Goal: Task Accomplishment & Management: Manage account settings

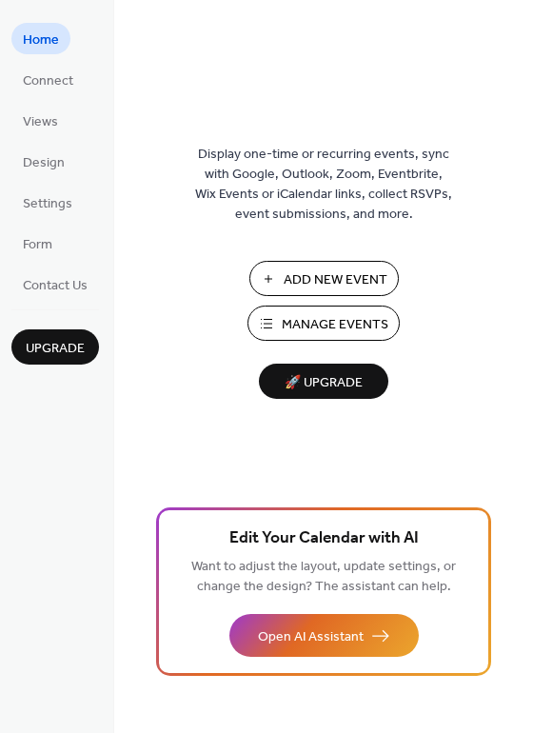
click at [313, 270] on span "Add New Event" at bounding box center [336, 280] width 104 height 20
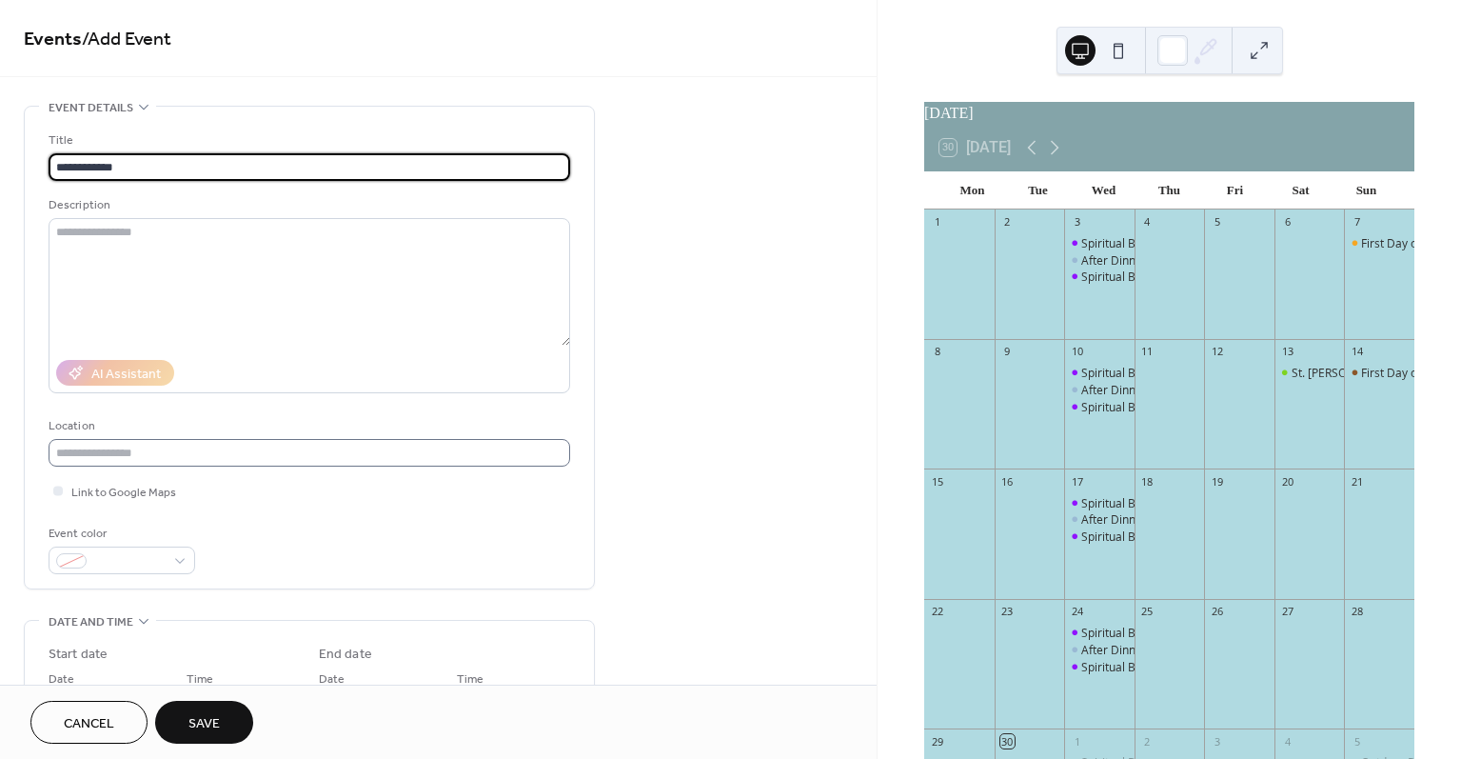
type input "**********"
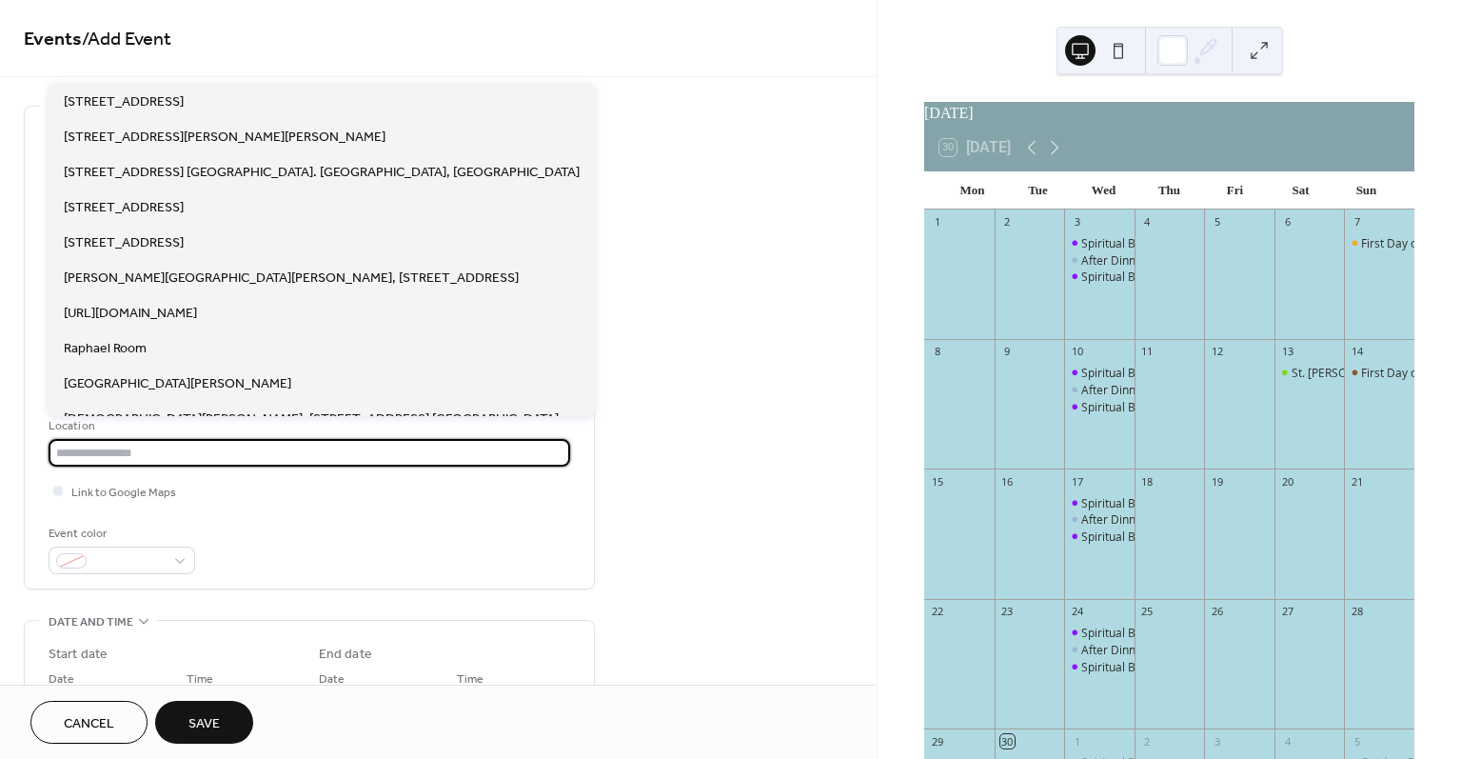
click at [76, 460] on input "text" at bounding box center [310, 453] width 522 height 28
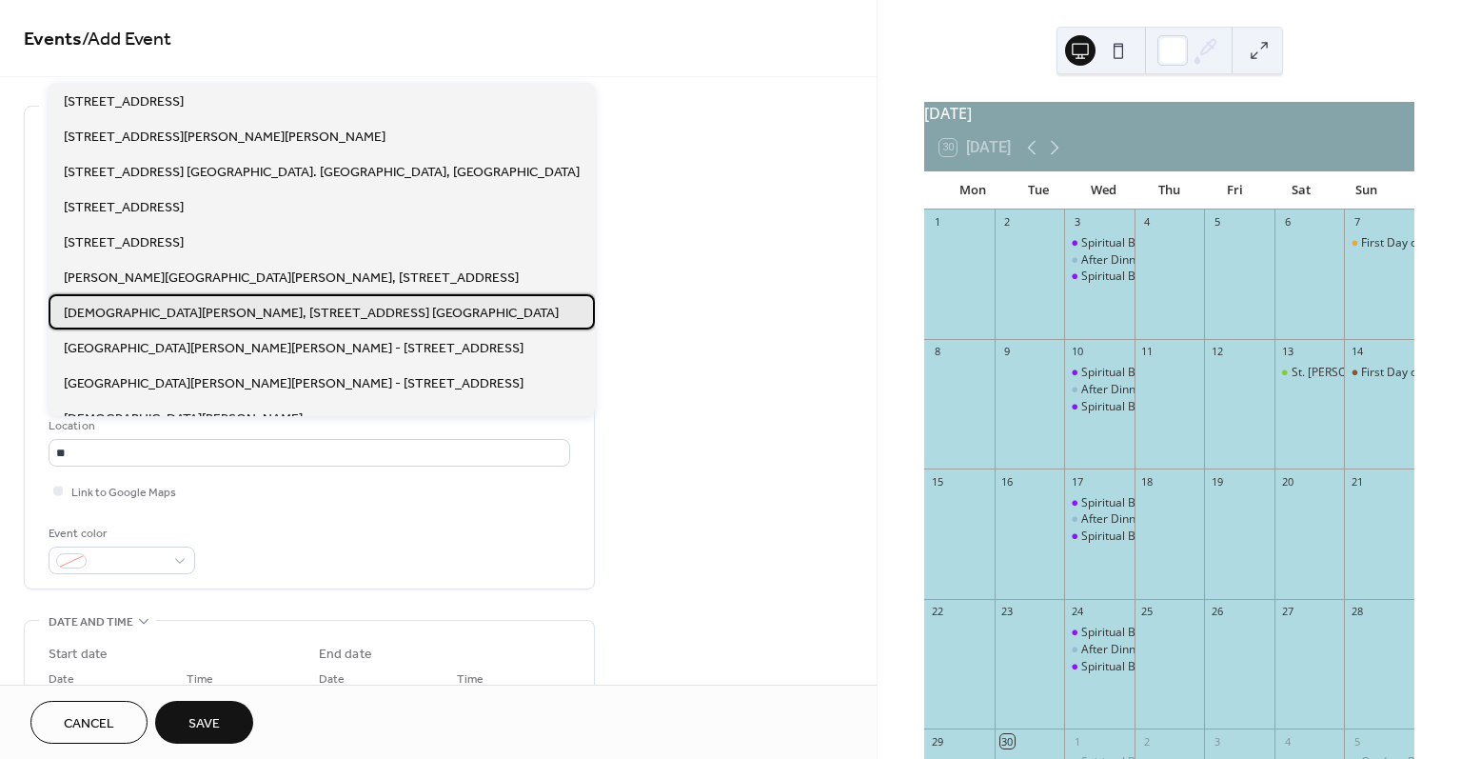
click at [115, 299] on div "St Raphael Church, 346 East Mt. Pleasant Ave, Livingston, NJ 07039" at bounding box center [322, 311] width 546 height 35
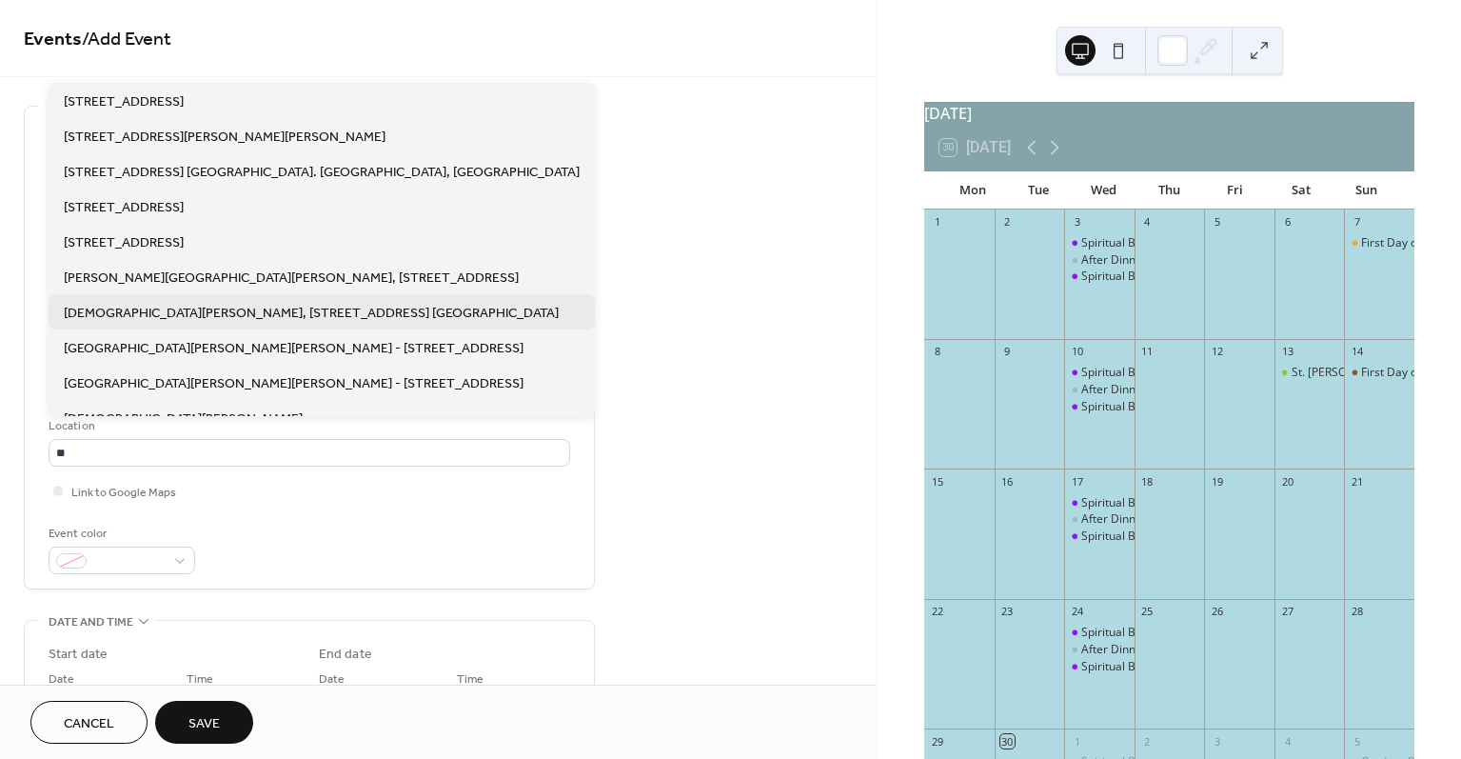
type input "**********"
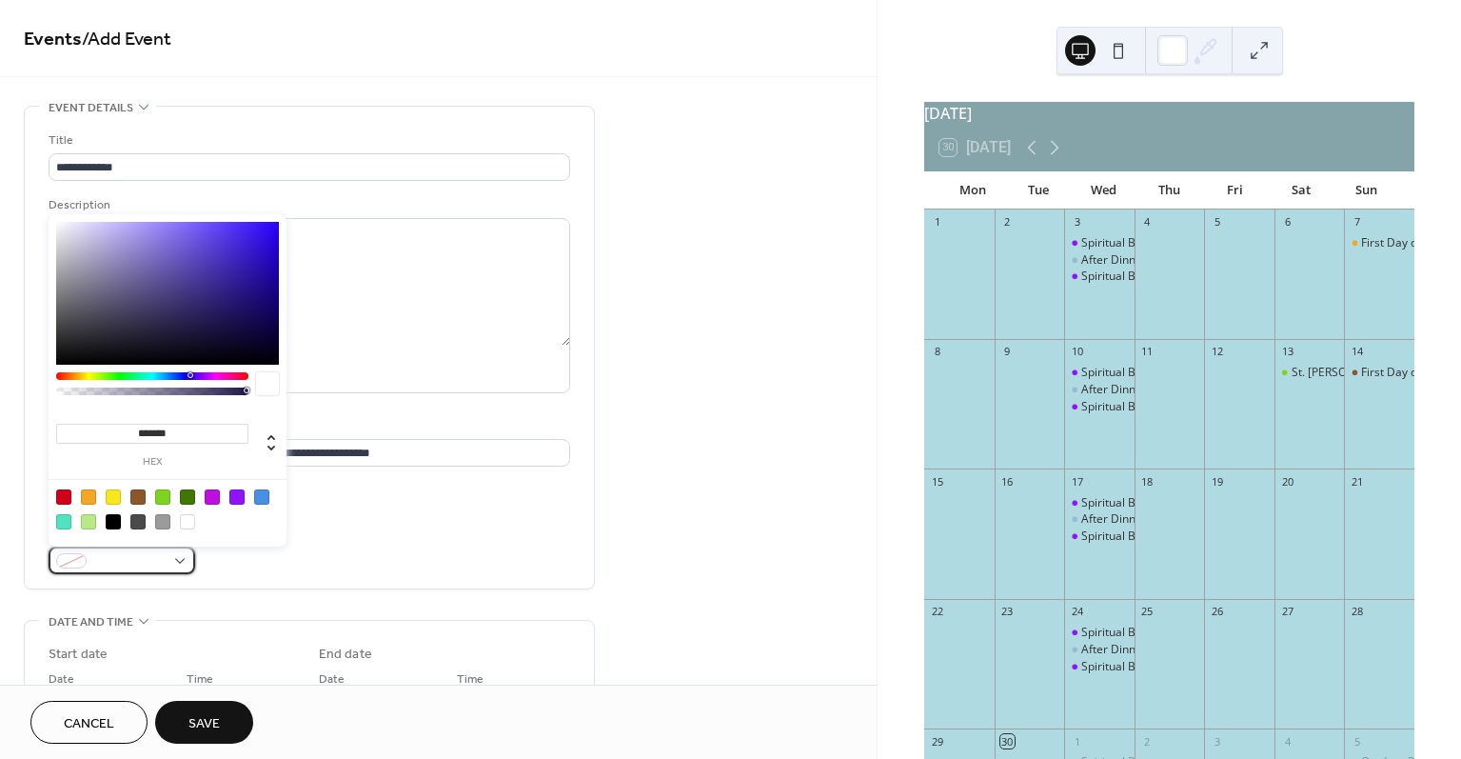
click at [181, 553] on div at bounding box center [122, 560] width 147 height 28
click at [93, 492] on div at bounding box center [88, 496] width 15 height 15
type input "*******"
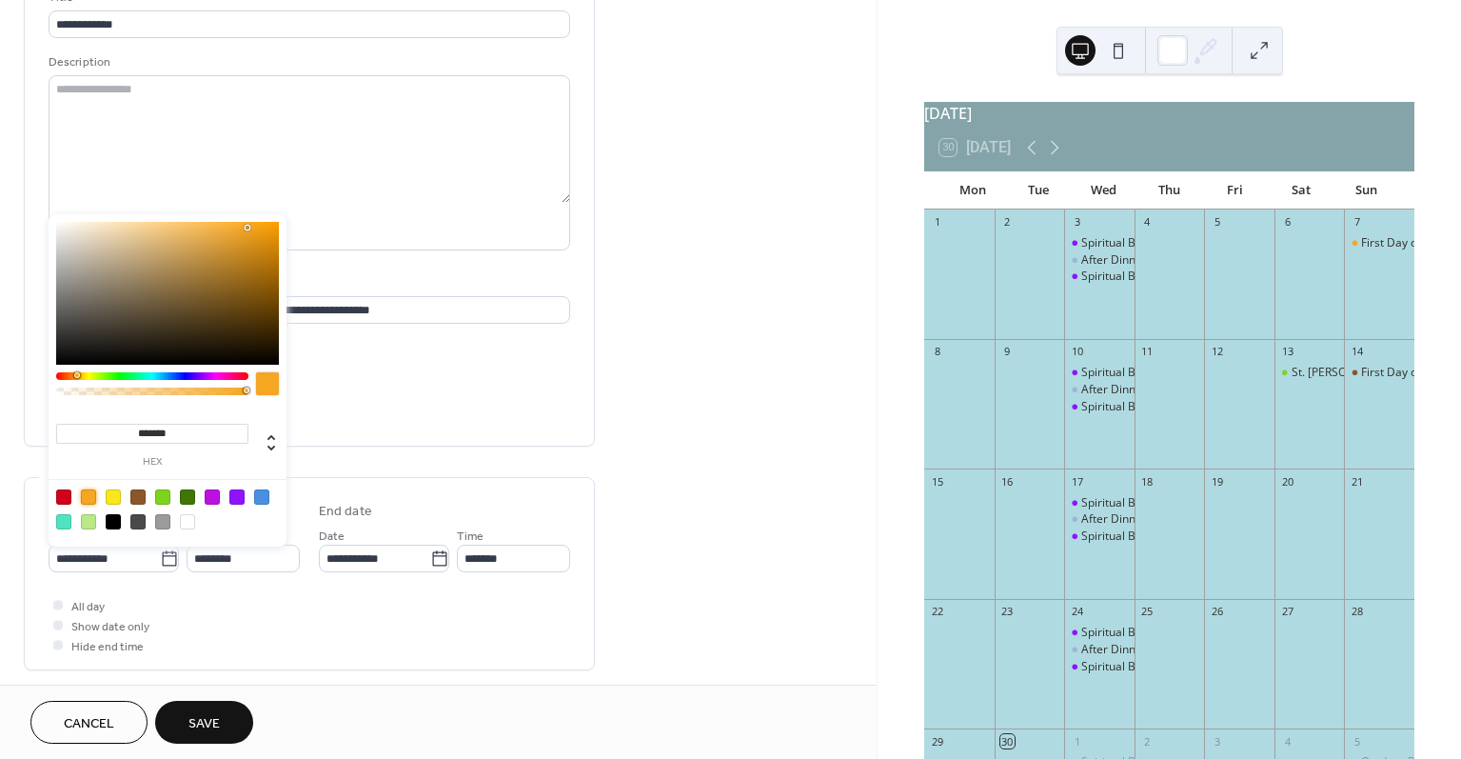
scroll to position [138, 0]
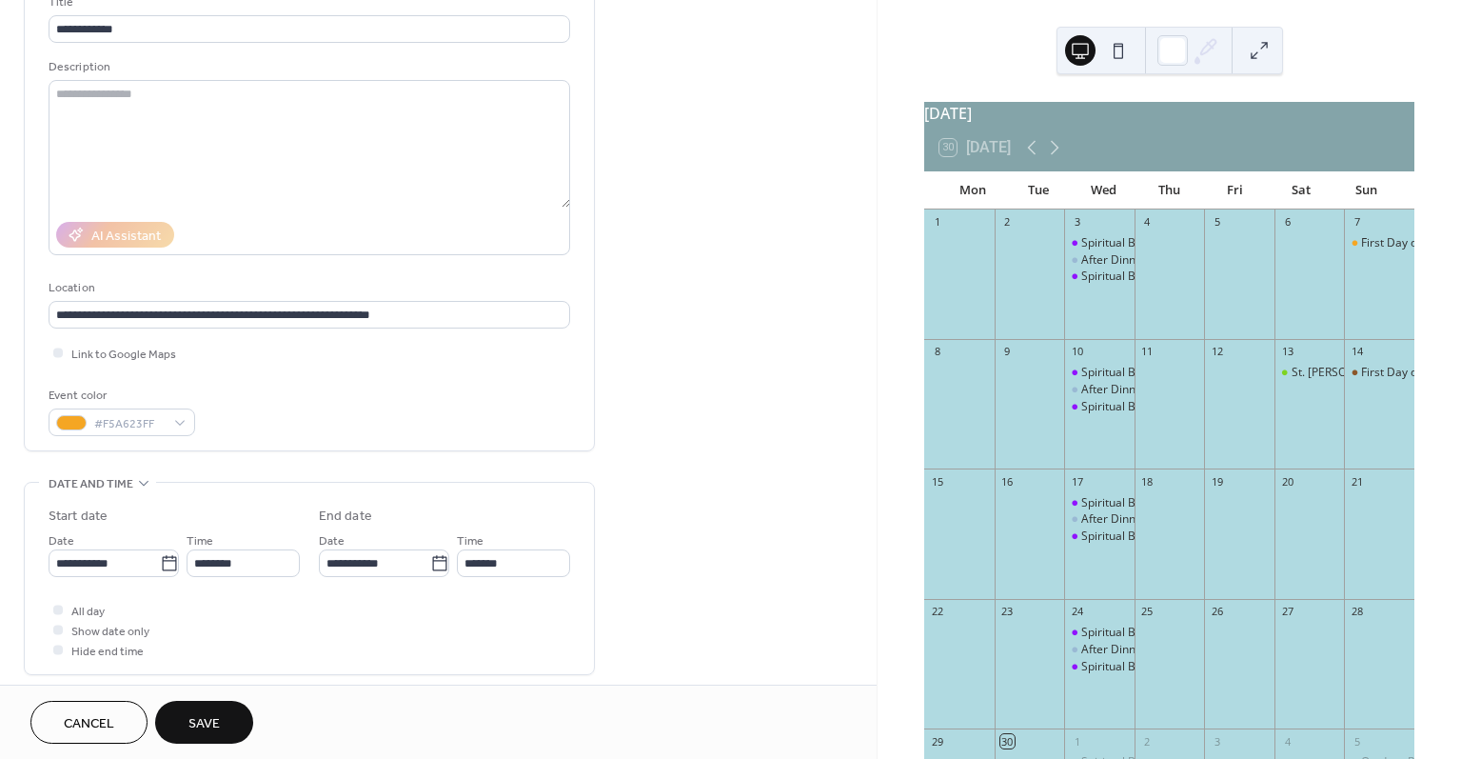
click at [267, 612] on div "All day Show date only Hide end time" at bounding box center [310, 630] width 522 height 60
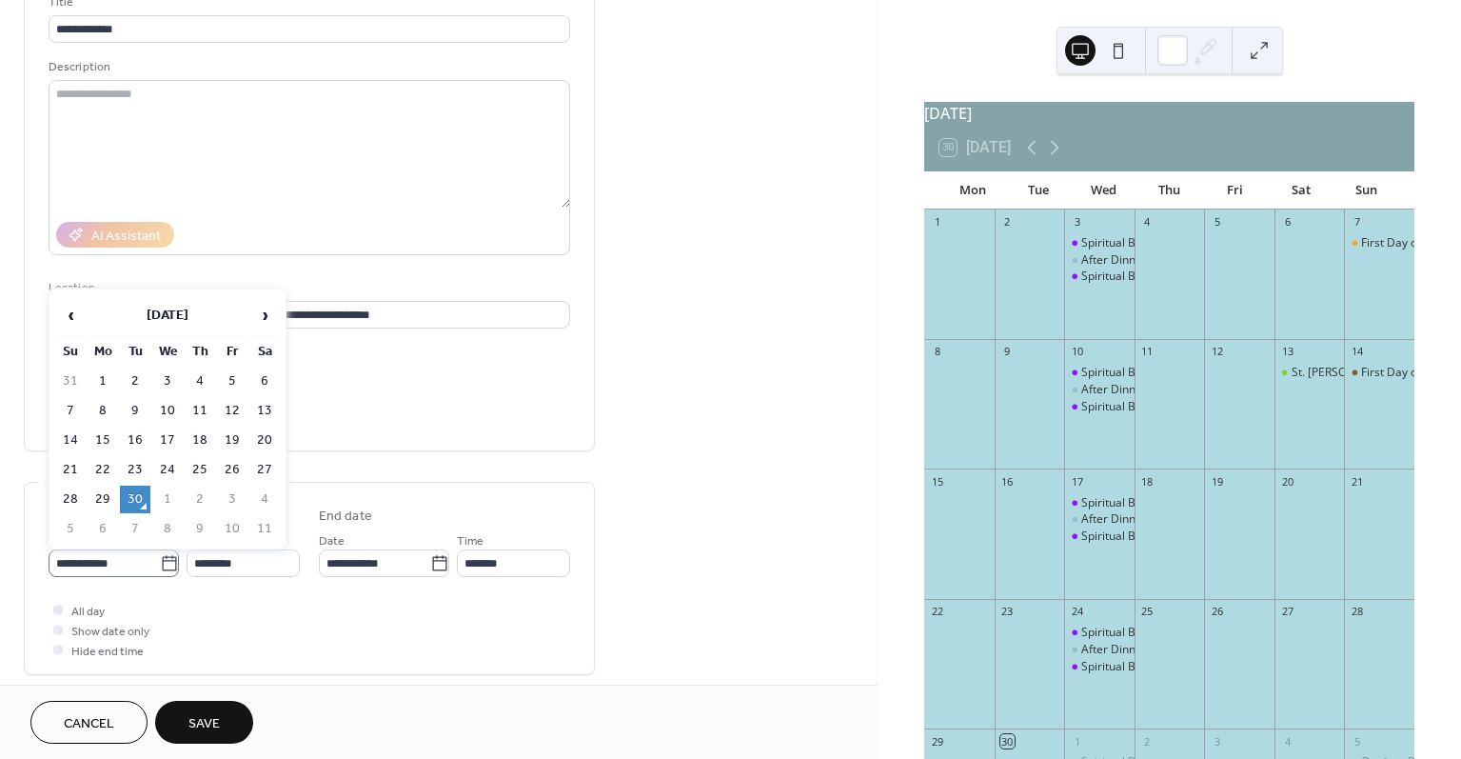
click at [163, 562] on icon at bounding box center [169, 563] width 19 height 19
click at [160, 562] on input "**********" at bounding box center [104, 563] width 111 height 28
click at [65, 530] on td "5" at bounding box center [70, 529] width 30 height 28
type input "**********"
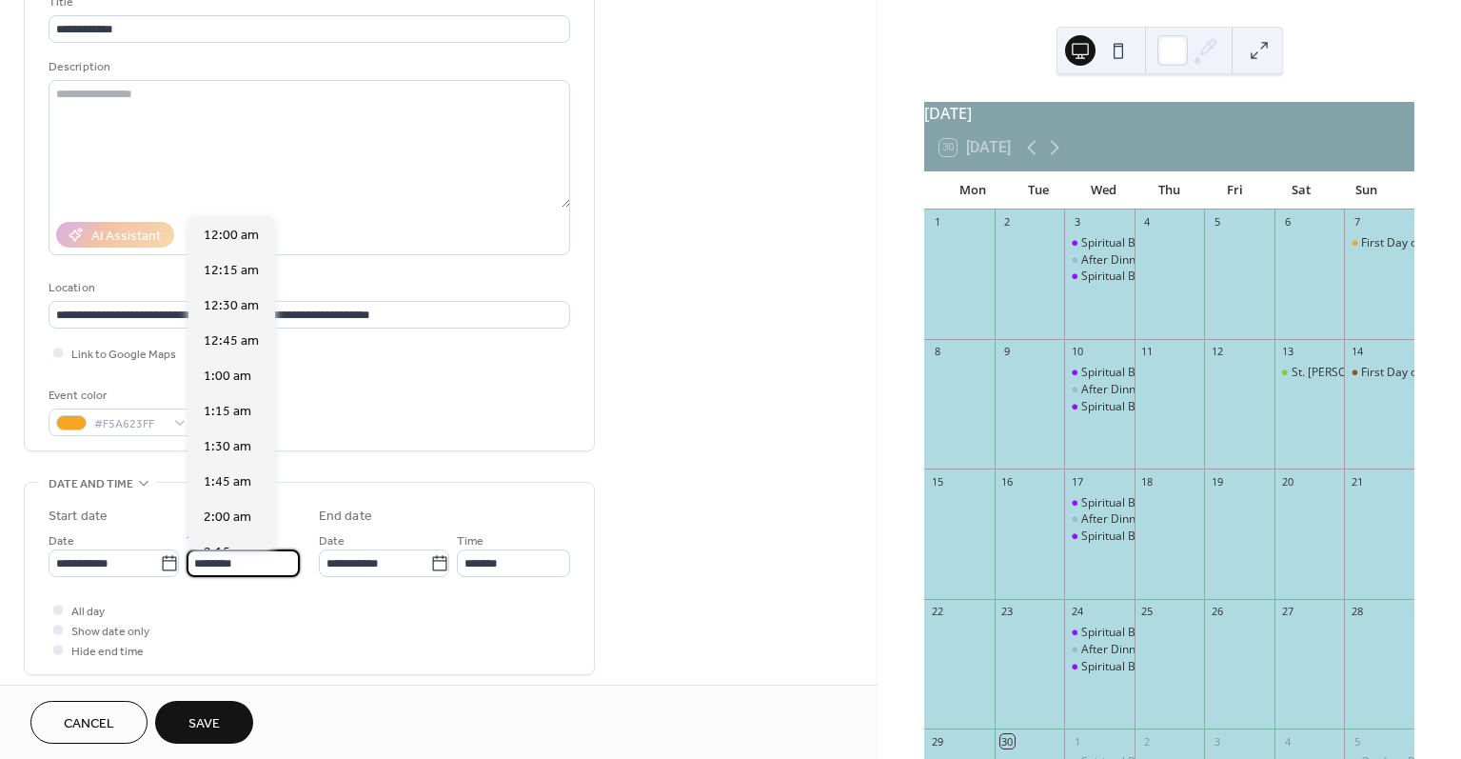
scroll to position [1690, 0]
click at [241, 560] on input "********" at bounding box center [243, 563] width 113 height 28
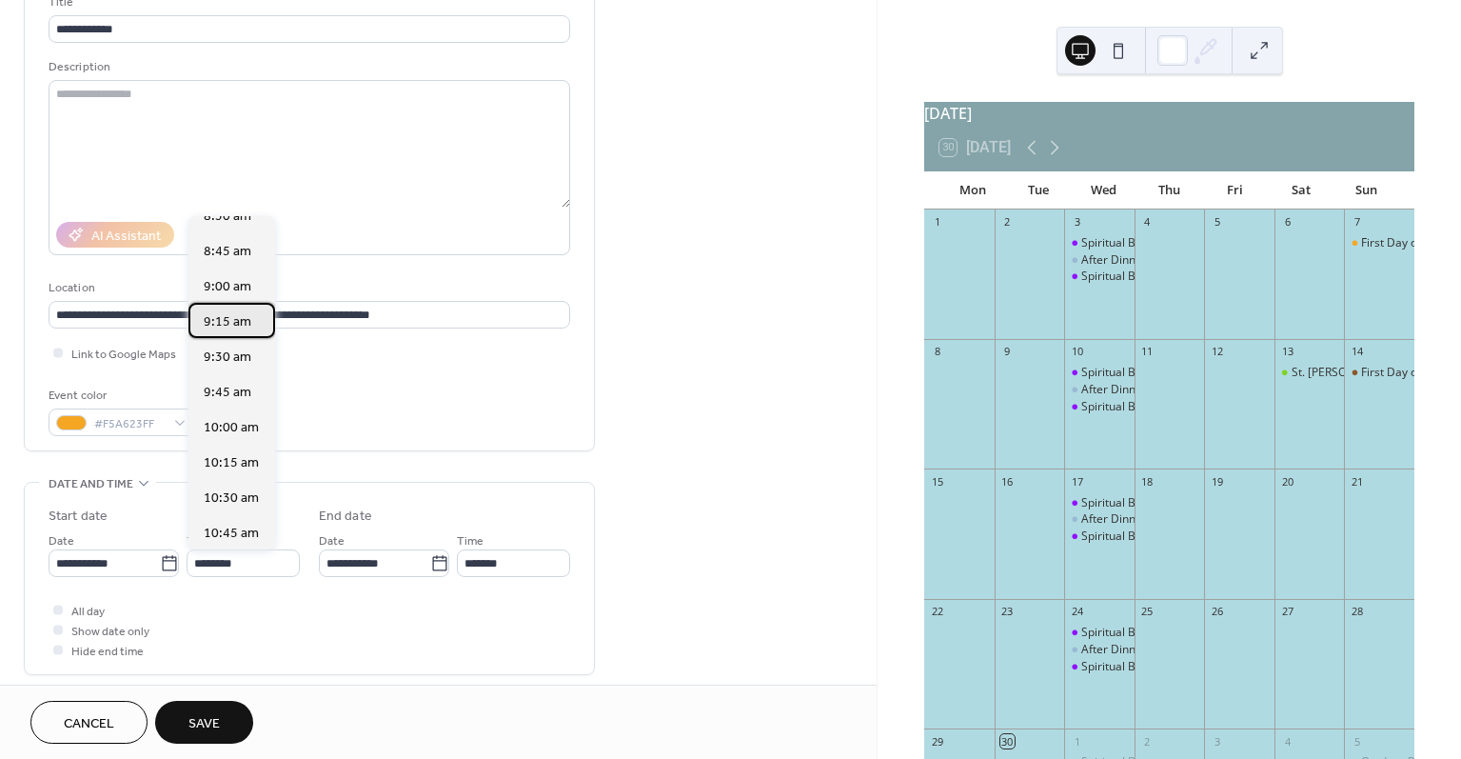
click at [238, 325] on span "9:15 am" at bounding box center [228, 322] width 48 height 20
type input "*******"
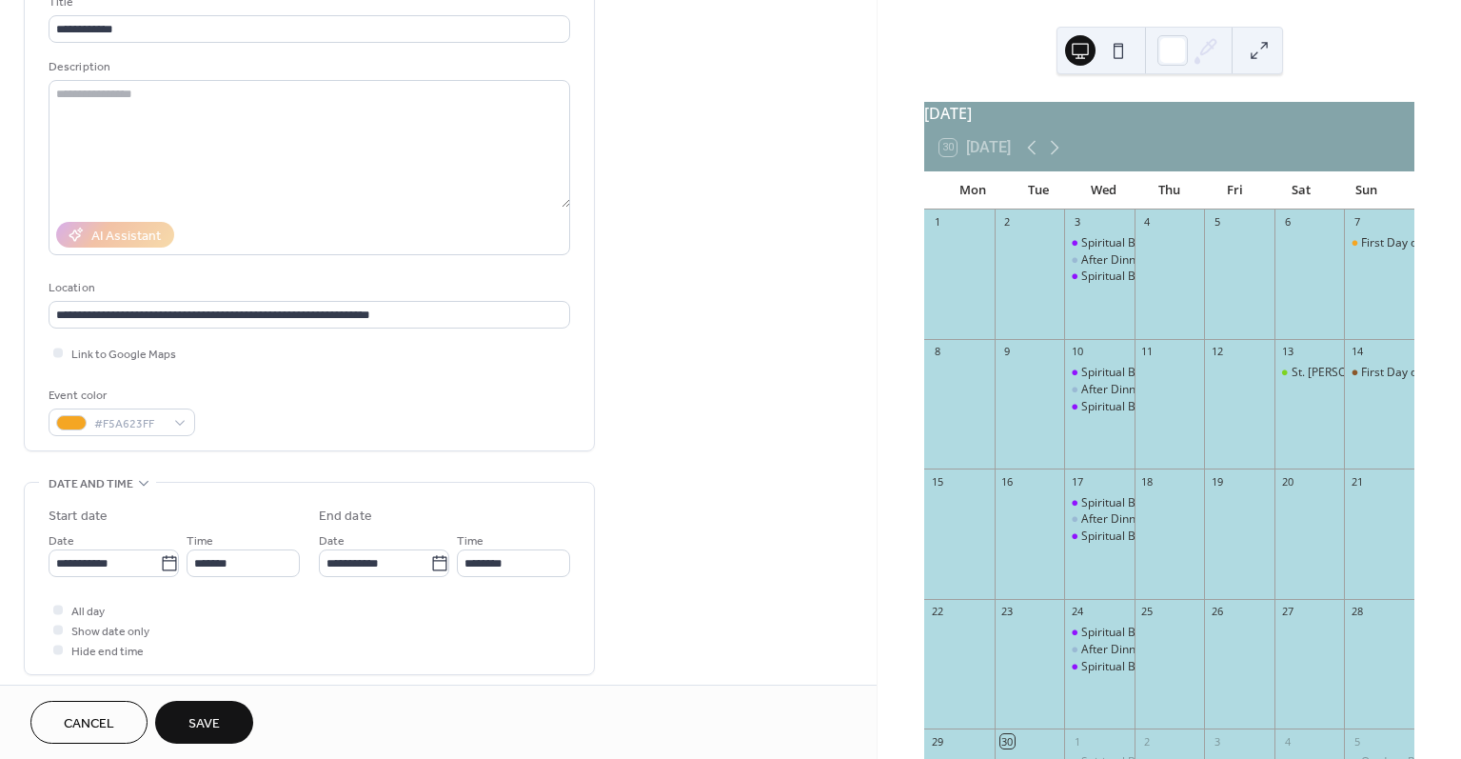
click at [228, 509] on label "Start date" at bounding box center [174, 516] width 251 height 20
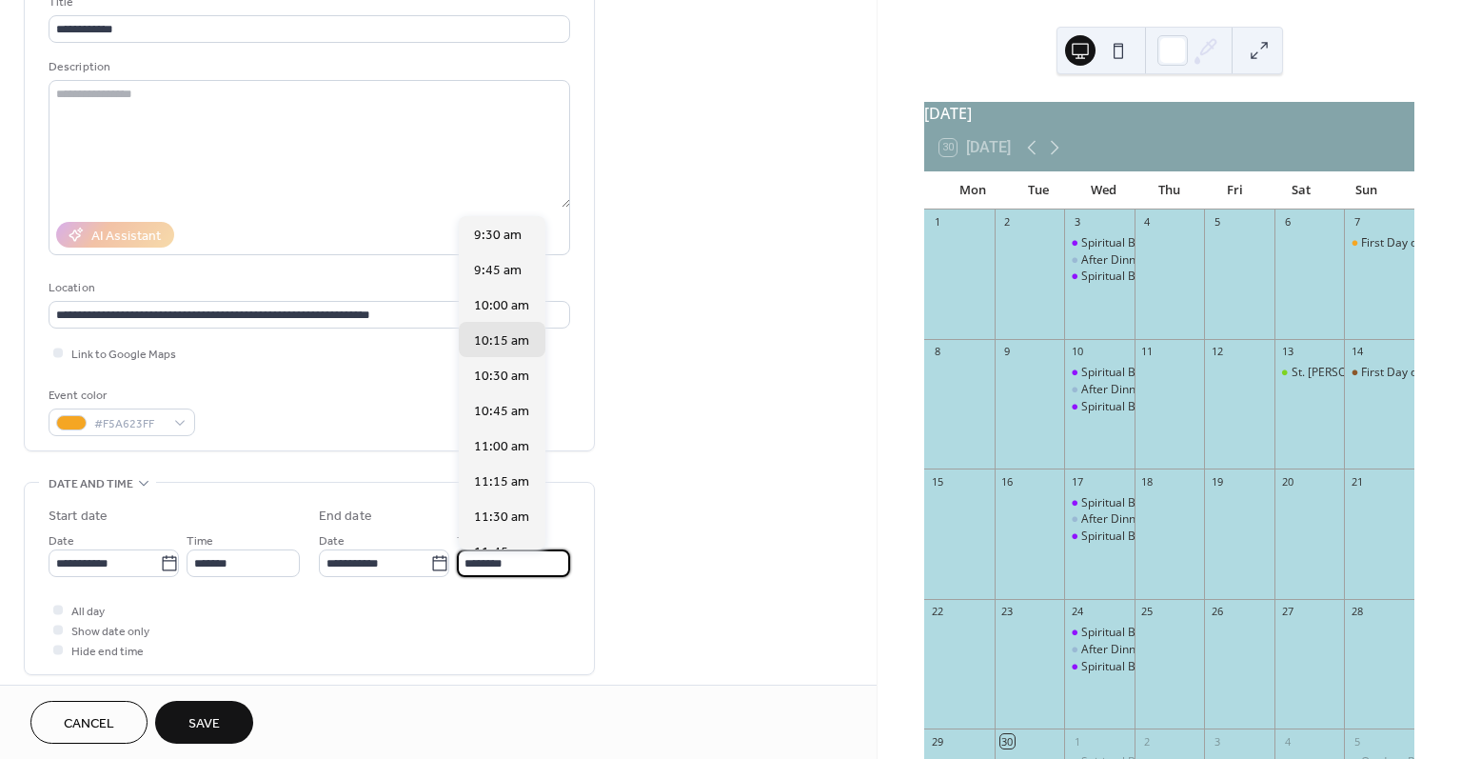
click at [525, 572] on input "********" at bounding box center [513, 563] width 113 height 28
click at [521, 378] on span "10:30 am" at bounding box center [501, 376] width 55 height 20
type input "********"
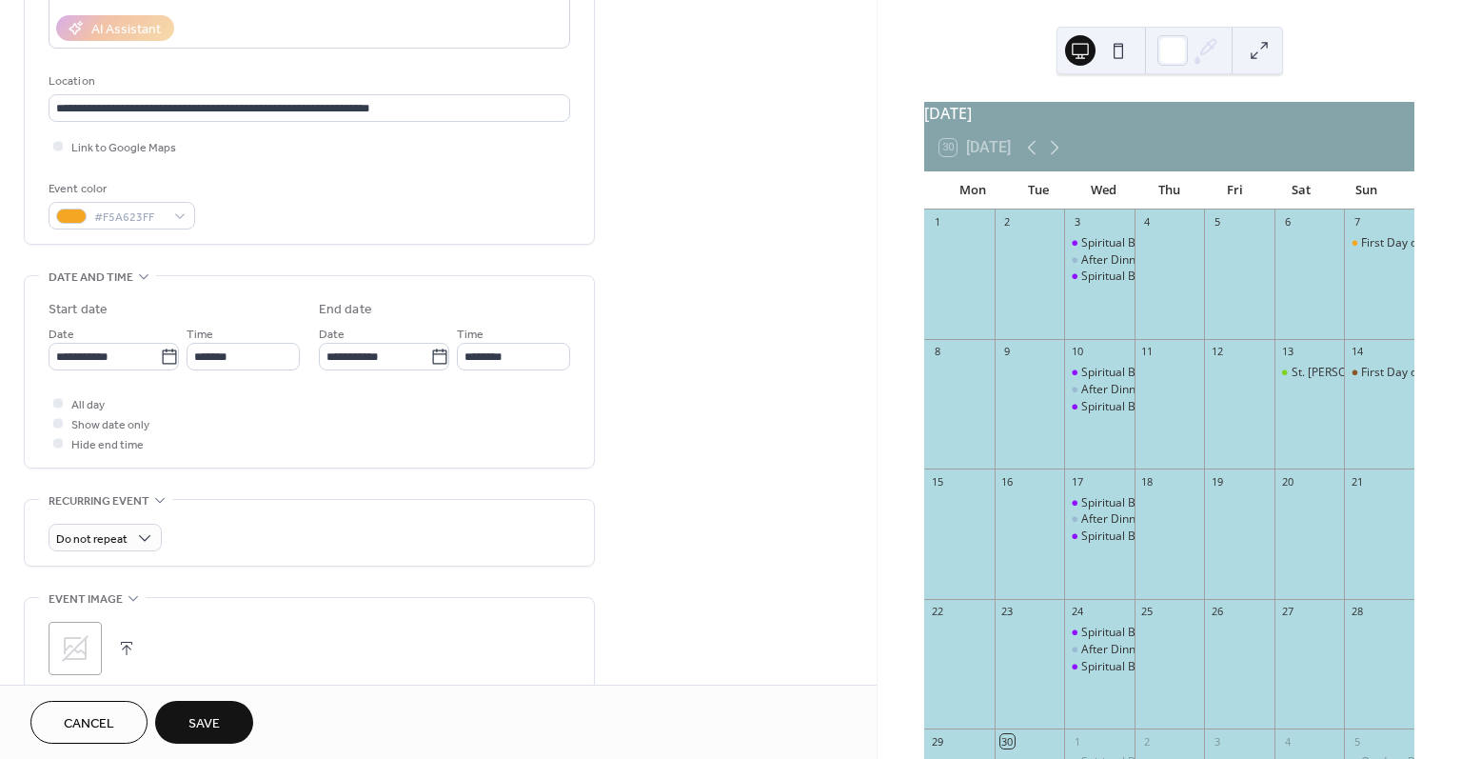
scroll to position [345, 0]
click at [87, 646] on span "Weekly" at bounding box center [85, 644] width 42 height 20
click at [197, 722] on span "Save" at bounding box center [203, 724] width 31 height 20
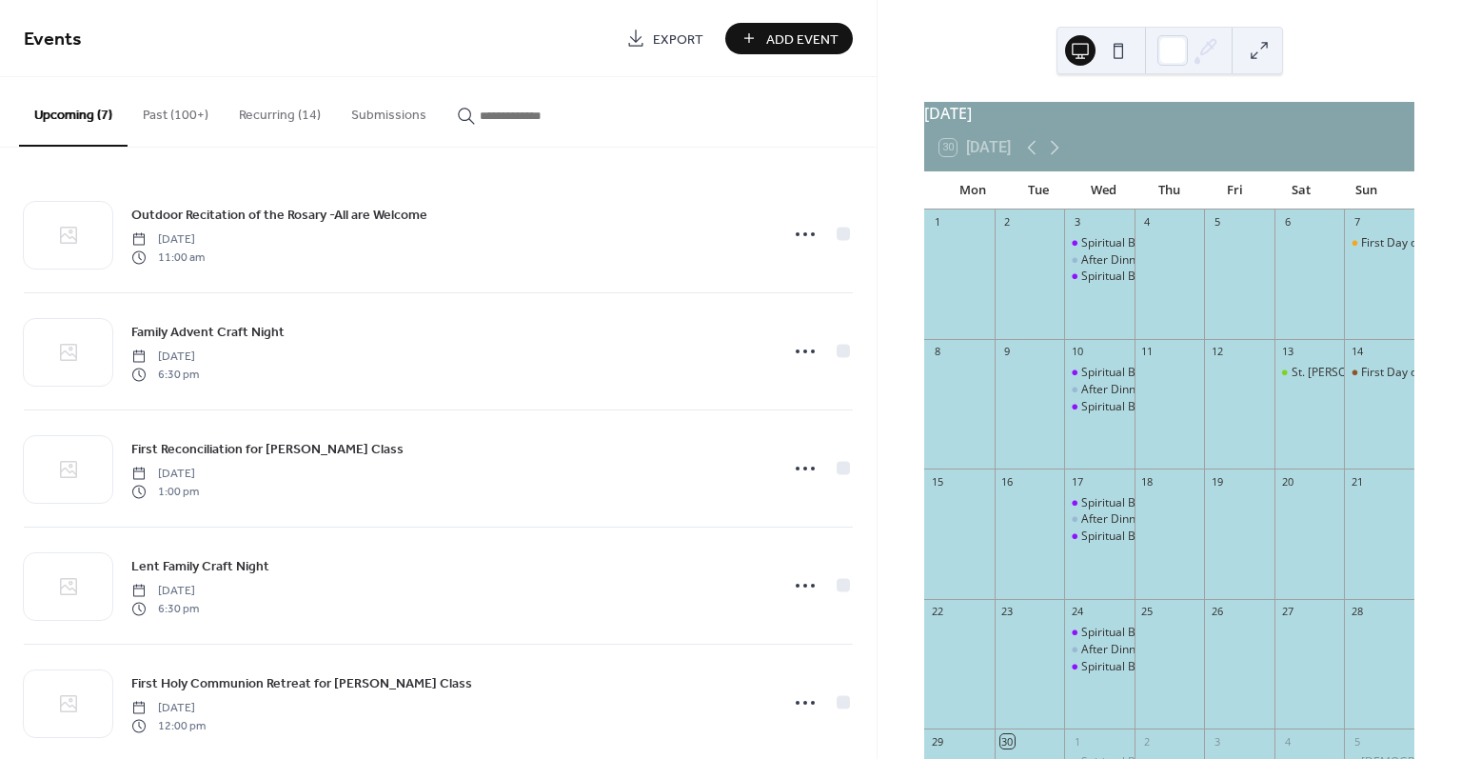
click at [1379, 65] on div "September 2025 30 Today Mon Tue Wed Thu Fri Sat Sun 1 2 3 Spiritual Book Club A…" at bounding box center [1169, 379] width 583 height 759
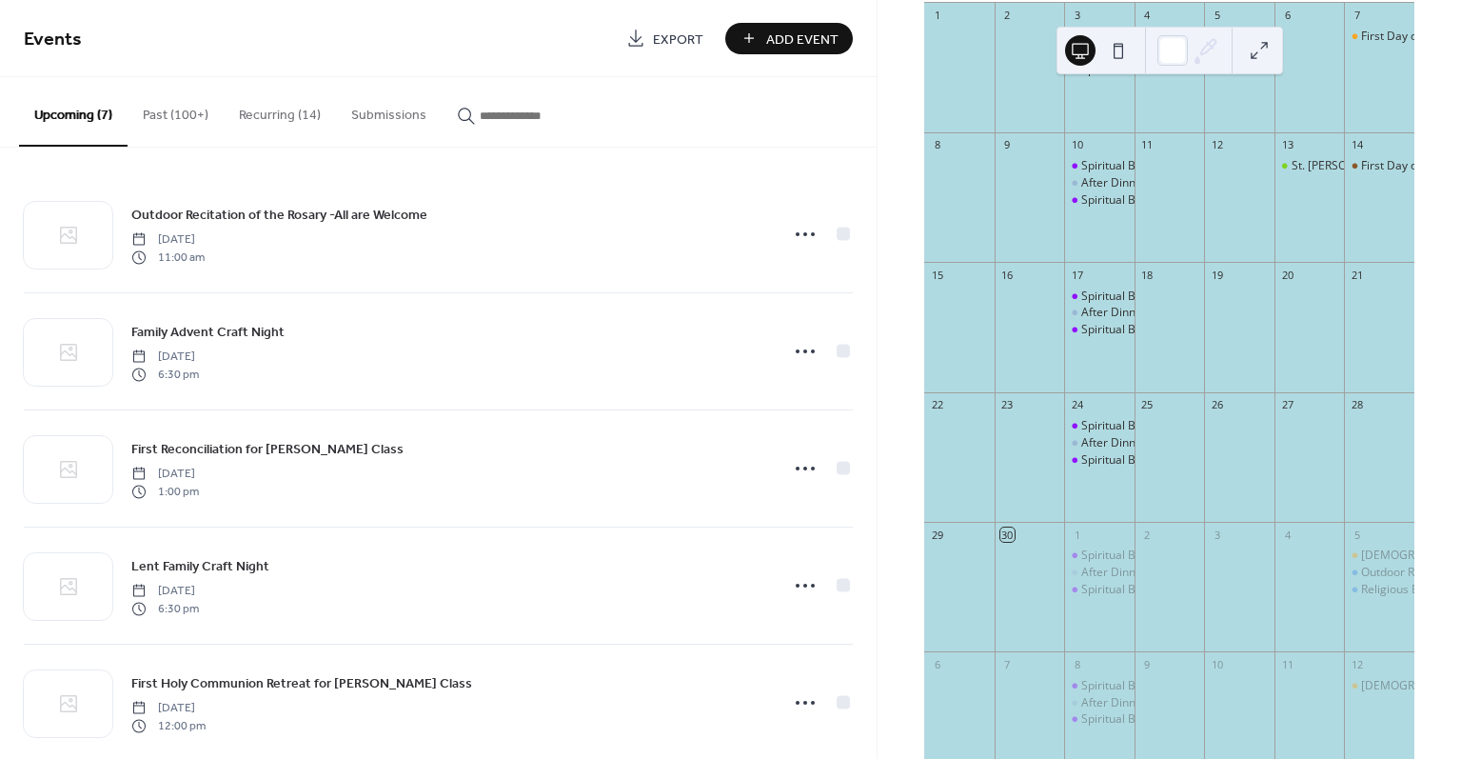
click at [266, 117] on button "Recurring (14)" at bounding box center [280, 111] width 112 height 68
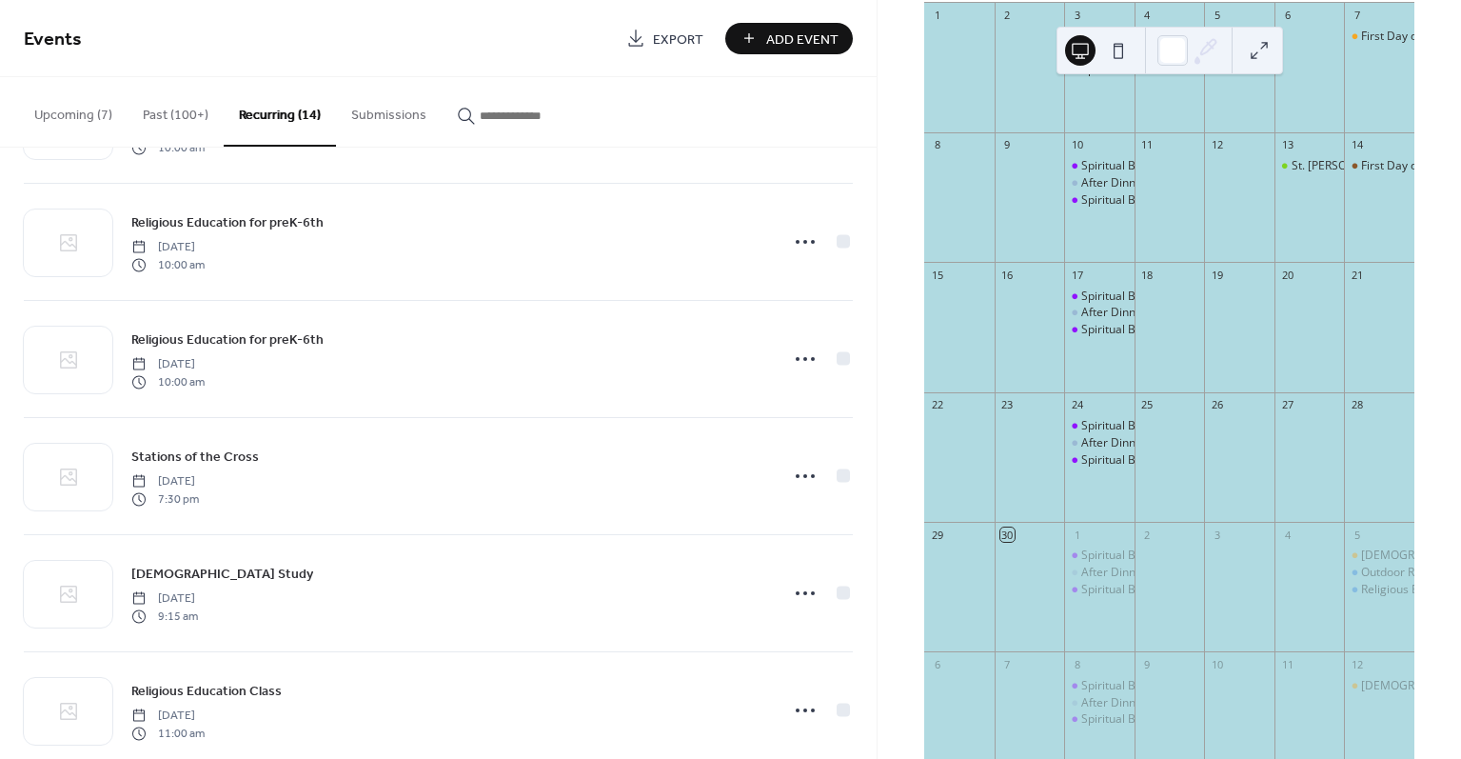
scroll to position [1084, 0]
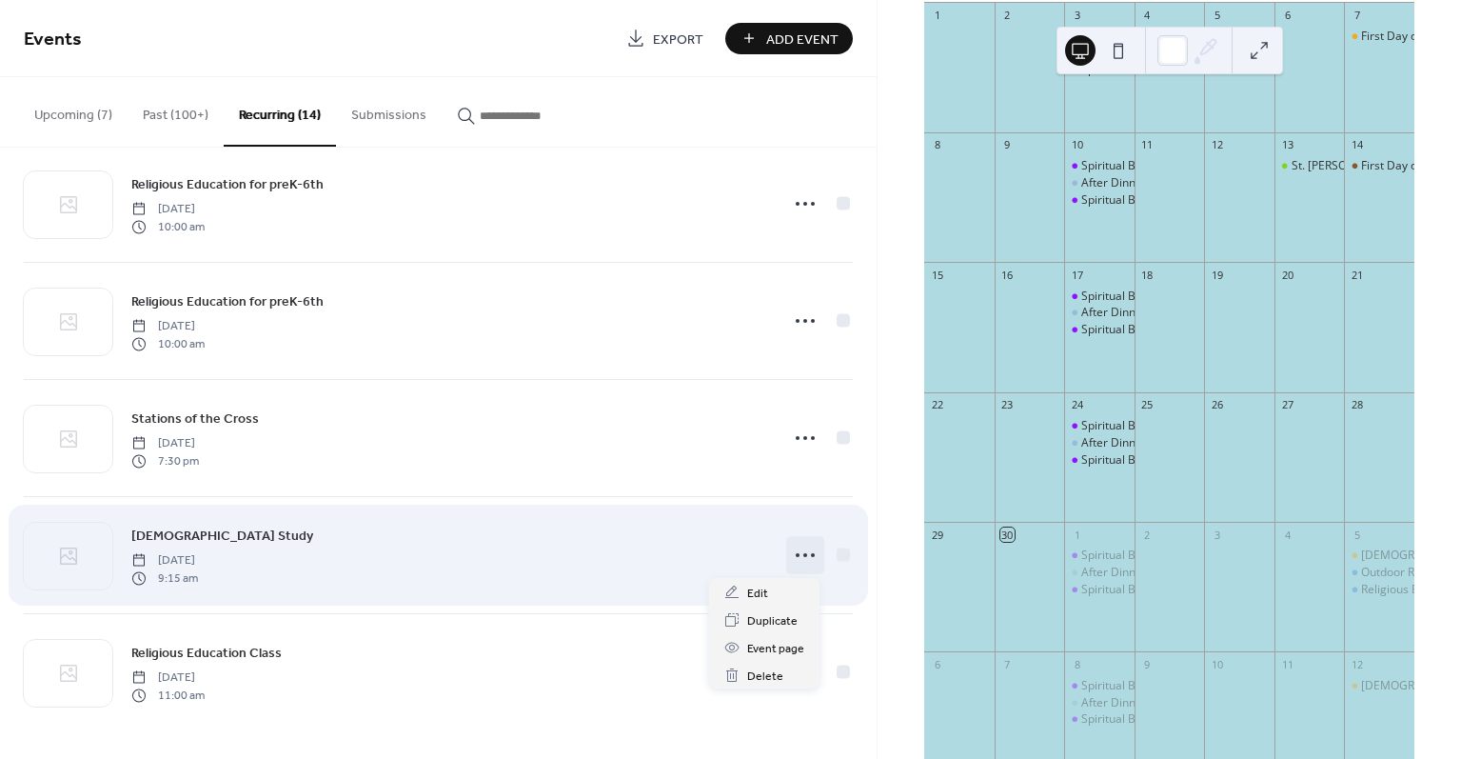
click at [800, 551] on icon at bounding box center [805, 555] width 30 height 30
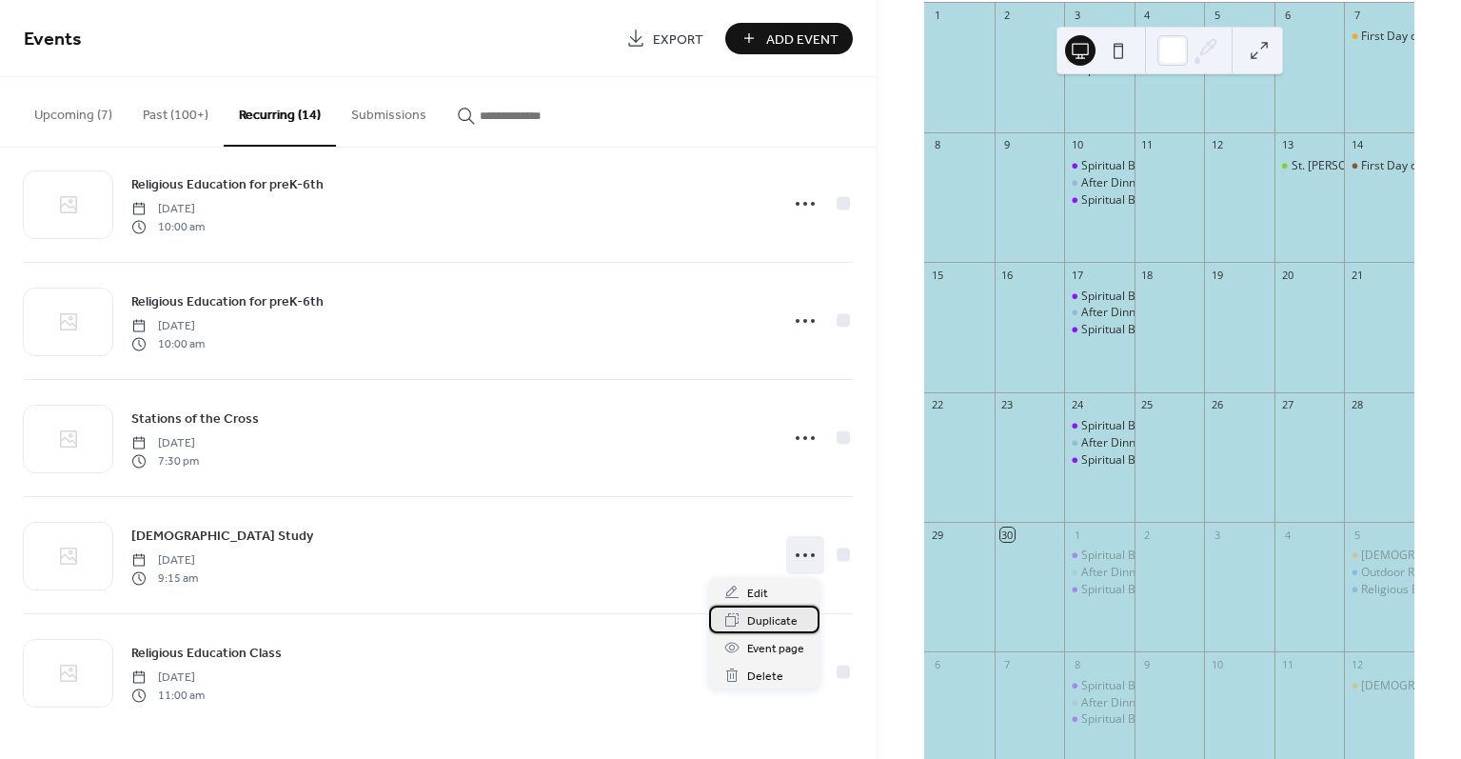
click at [770, 620] on span "Duplicate" at bounding box center [772, 621] width 50 height 20
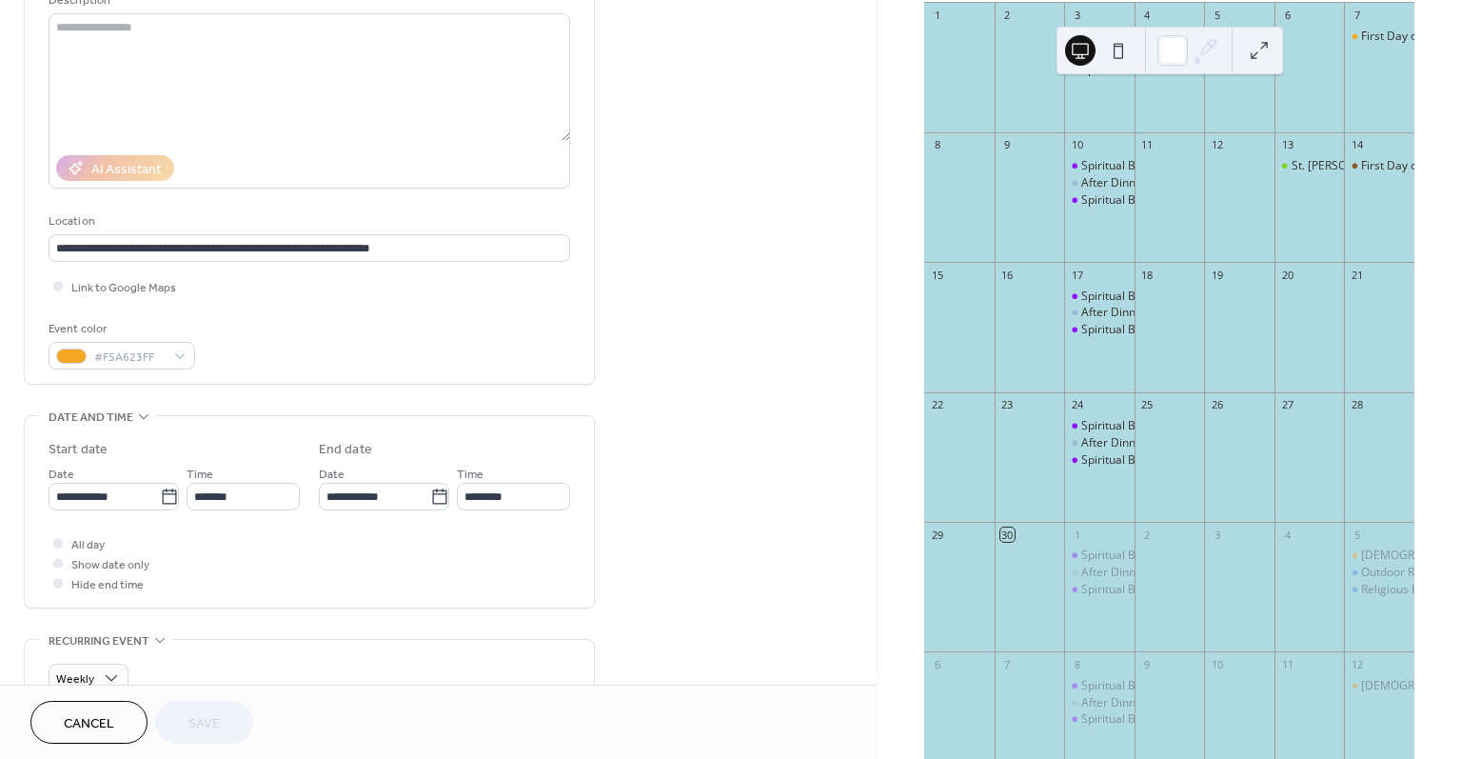
scroll to position [206, 0]
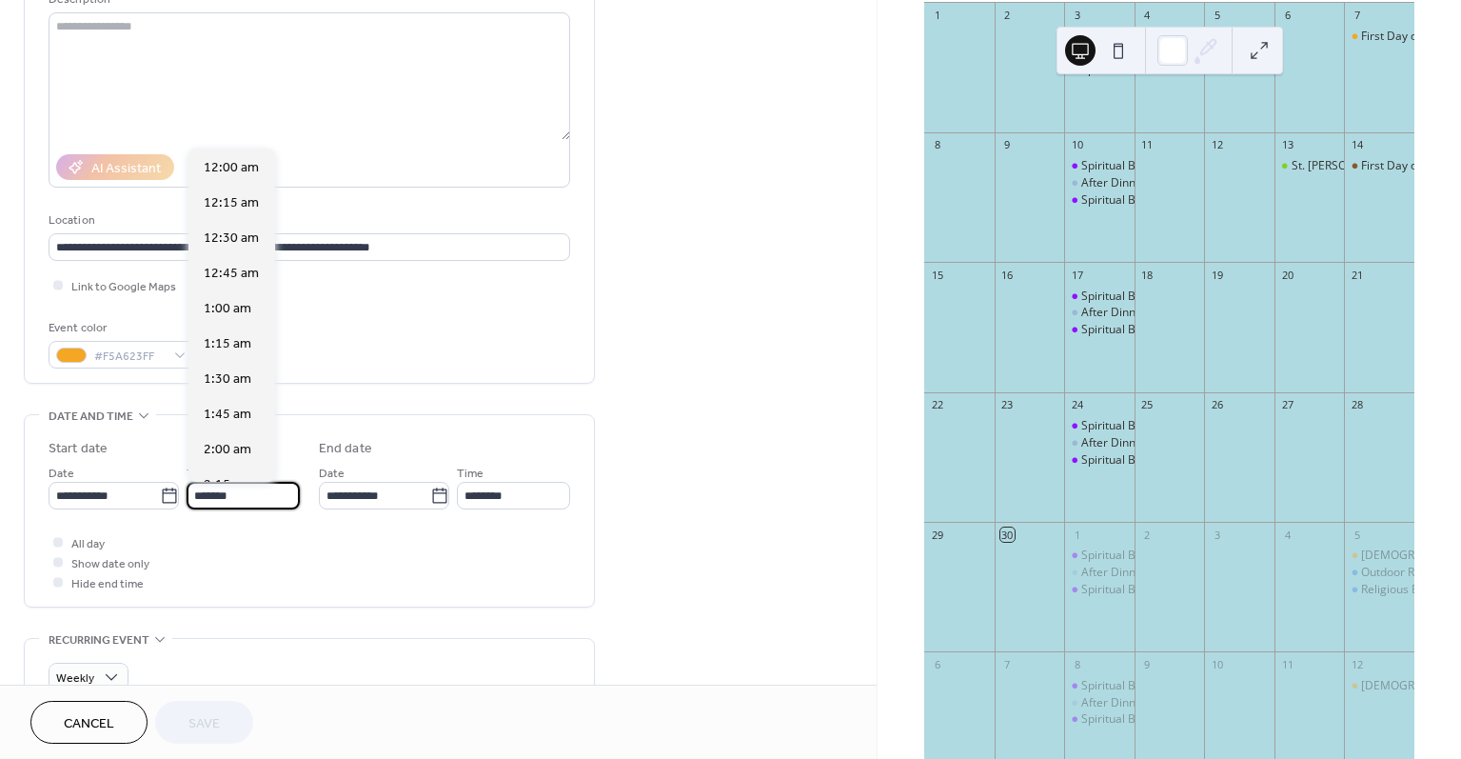
click at [246, 499] on input "*******" at bounding box center [243, 496] width 113 height 28
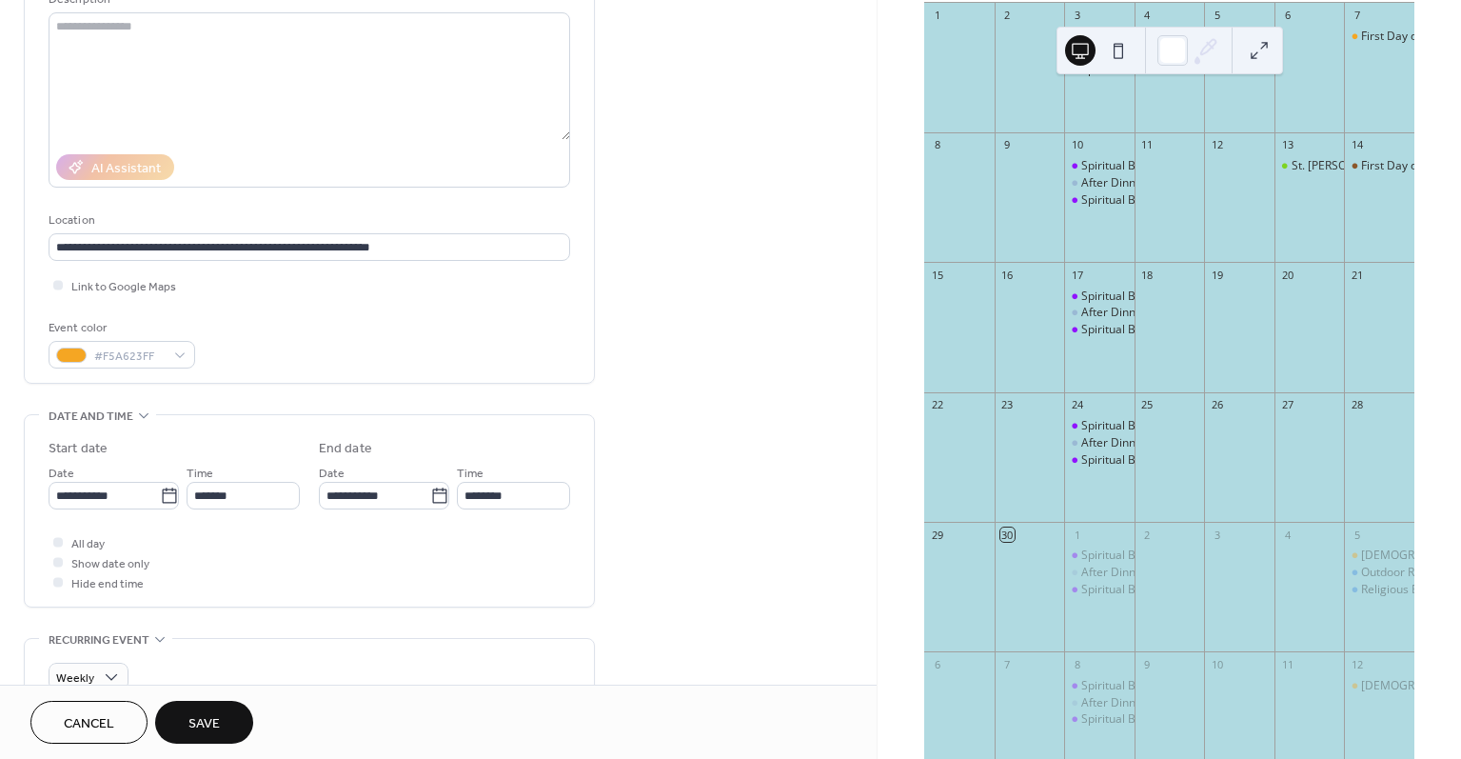
click at [287, 558] on div "All day Show date only Hide end time" at bounding box center [310, 562] width 522 height 60
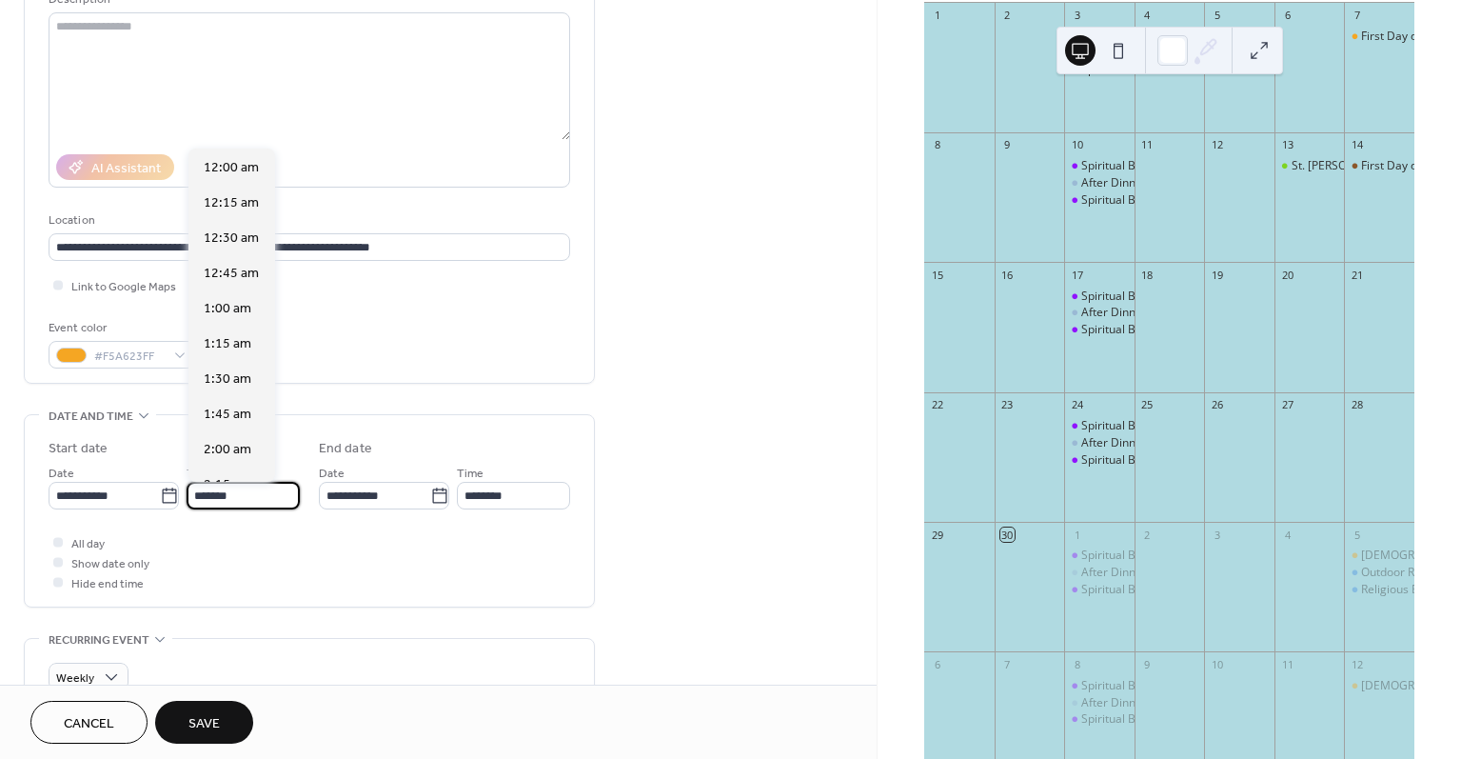
scroll to position [1303, 0]
click at [266, 489] on input "*******" at bounding box center [243, 496] width 113 height 28
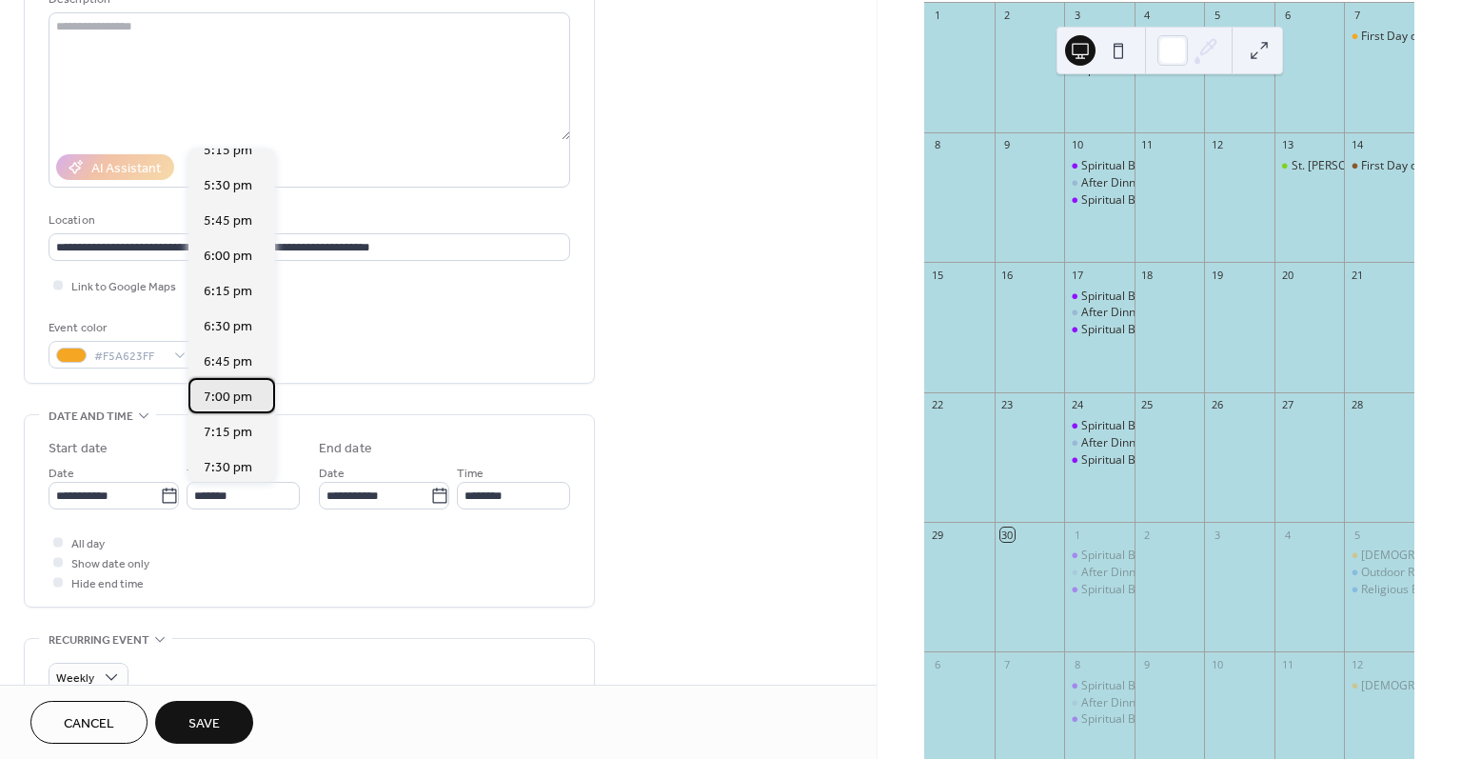
click at [224, 390] on span "7:00 pm" at bounding box center [228, 397] width 49 height 20
type input "*******"
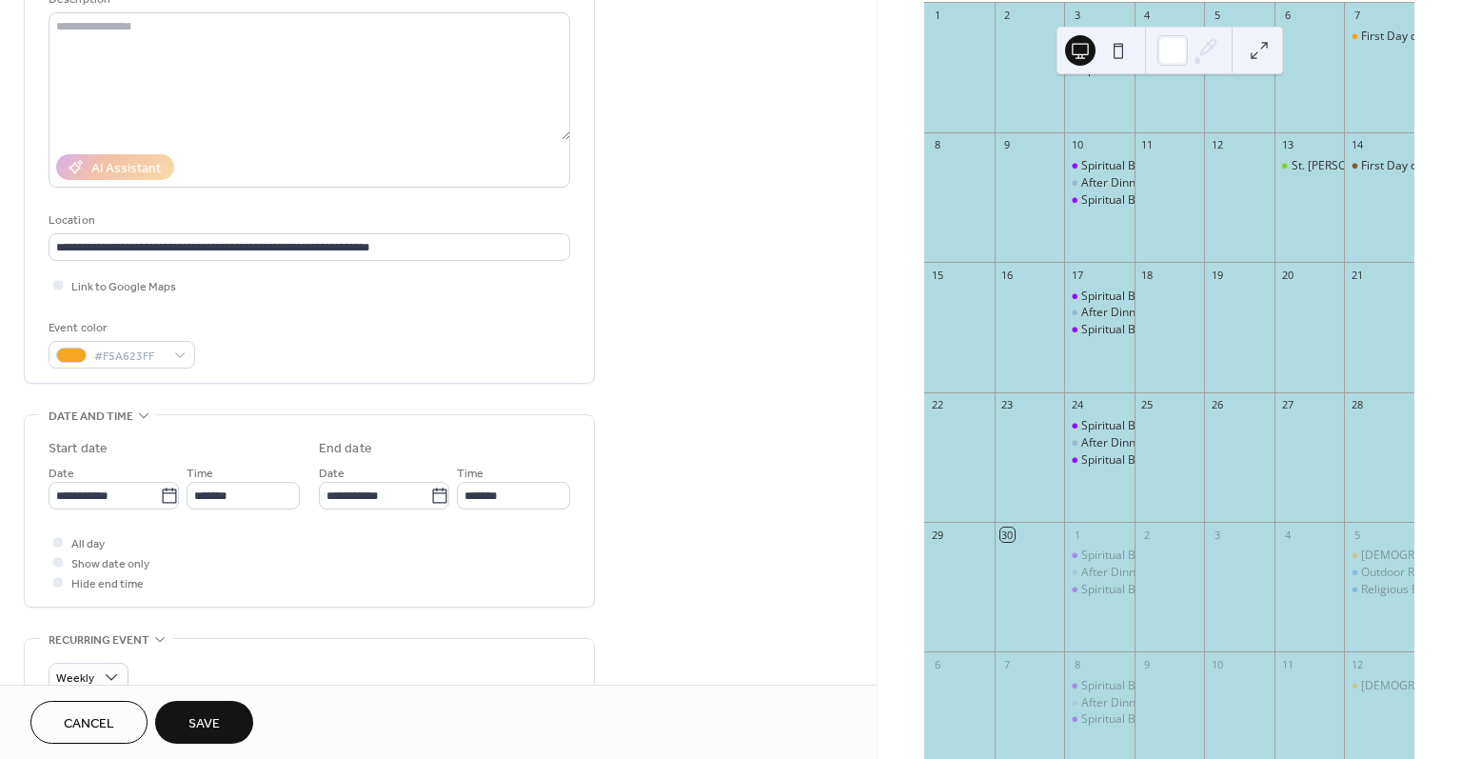
click at [198, 720] on span "Save" at bounding box center [203, 724] width 31 height 20
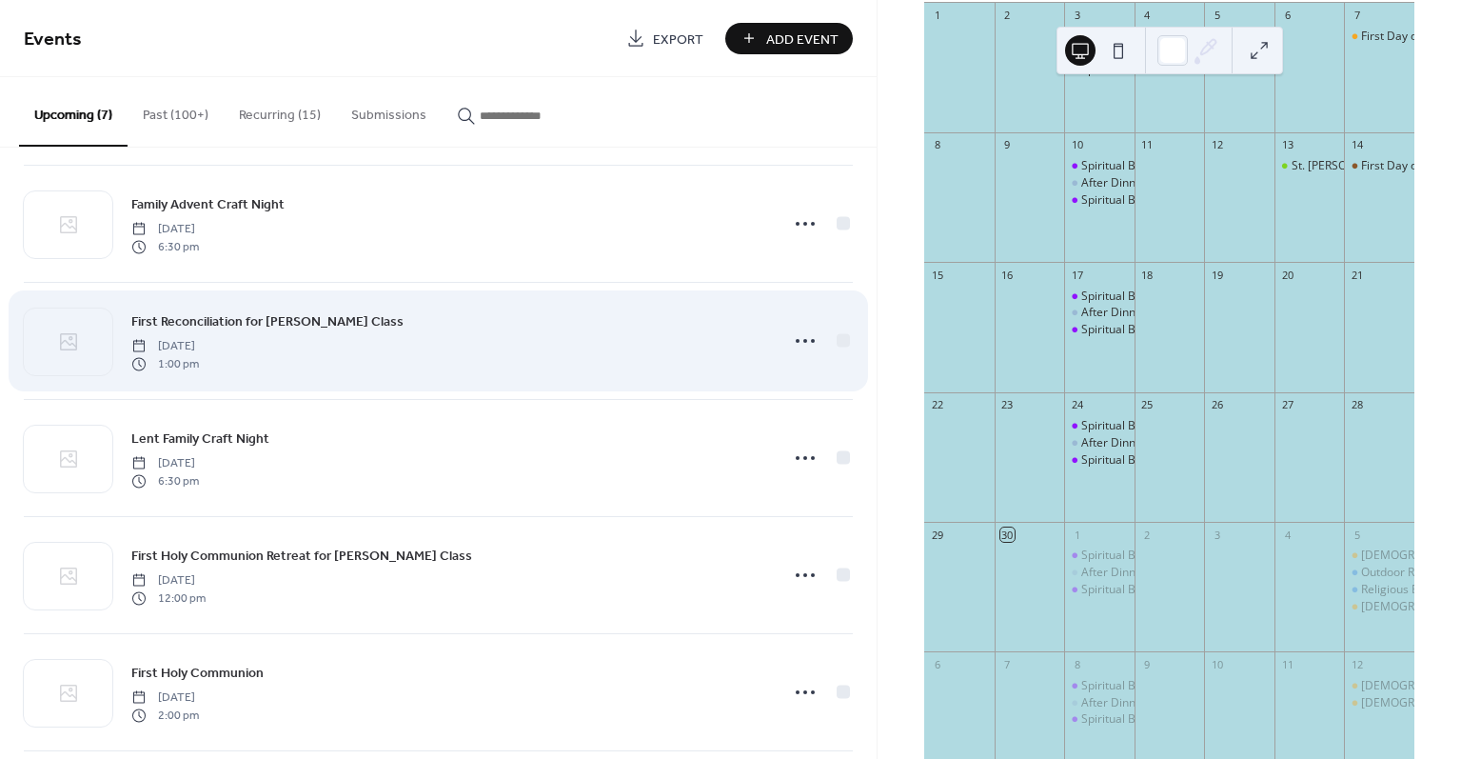
scroll to position [128, 0]
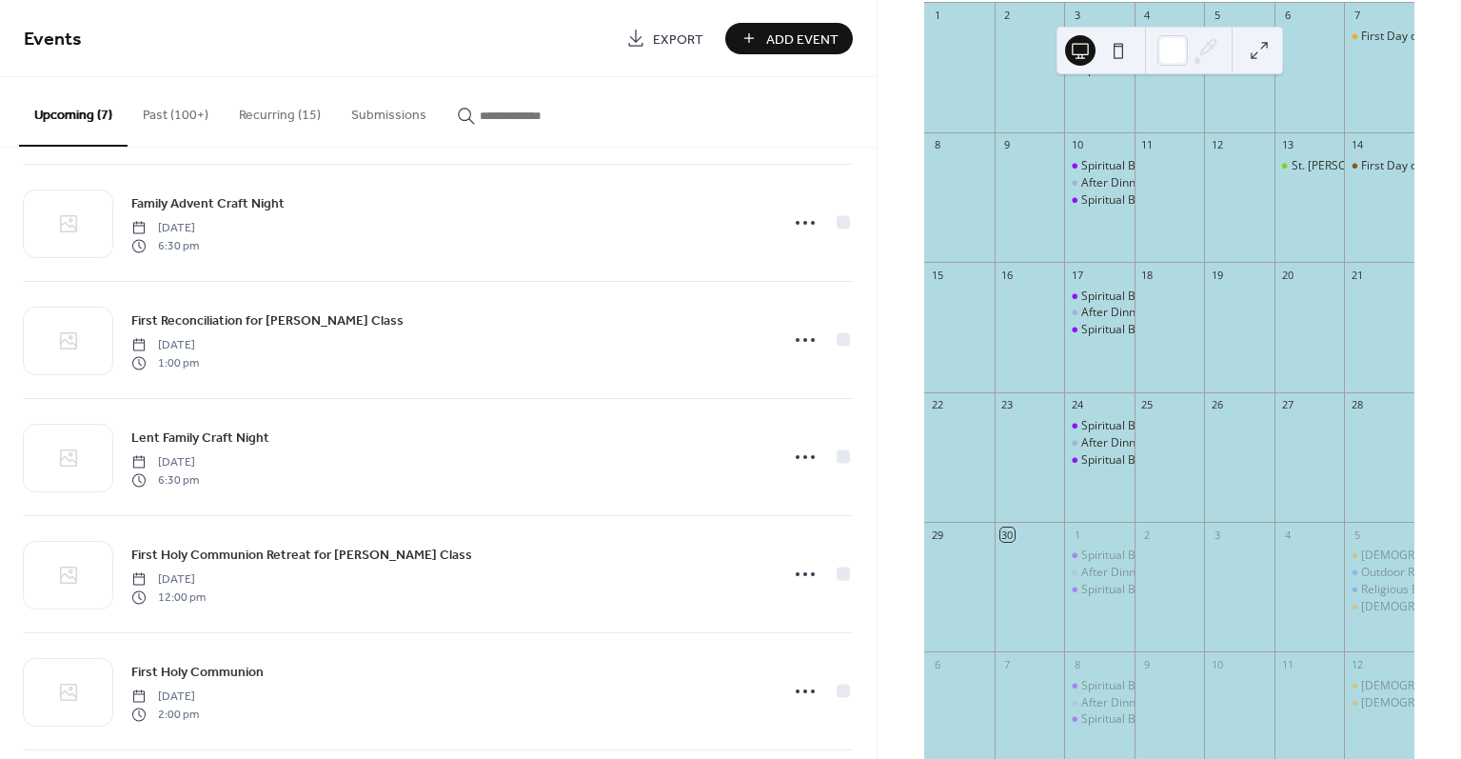
click at [284, 119] on button "Recurring (15)" at bounding box center [280, 111] width 112 height 68
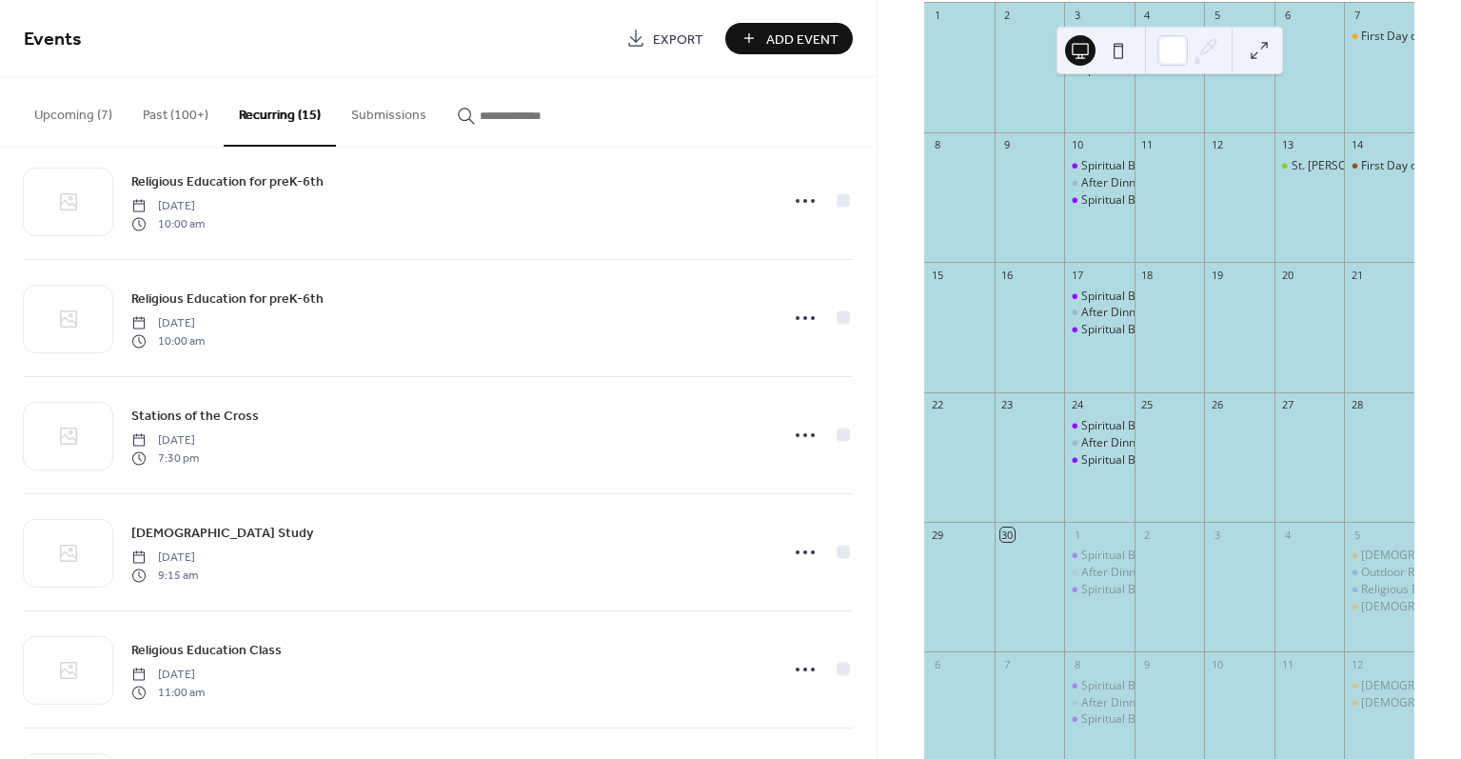
scroll to position [1201, 0]
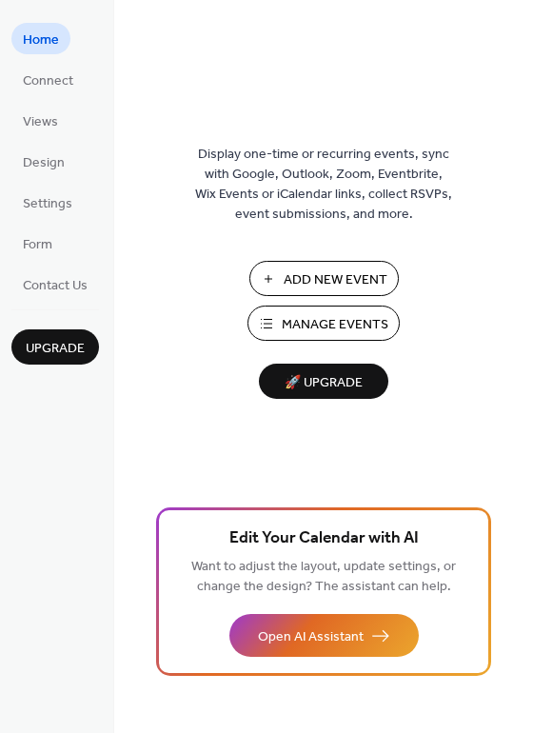
click at [309, 279] on span "Add New Event" at bounding box center [336, 280] width 104 height 20
click at [330, 319] on span "Manage Events" at bounding box center [335, 325] width 107 height 20
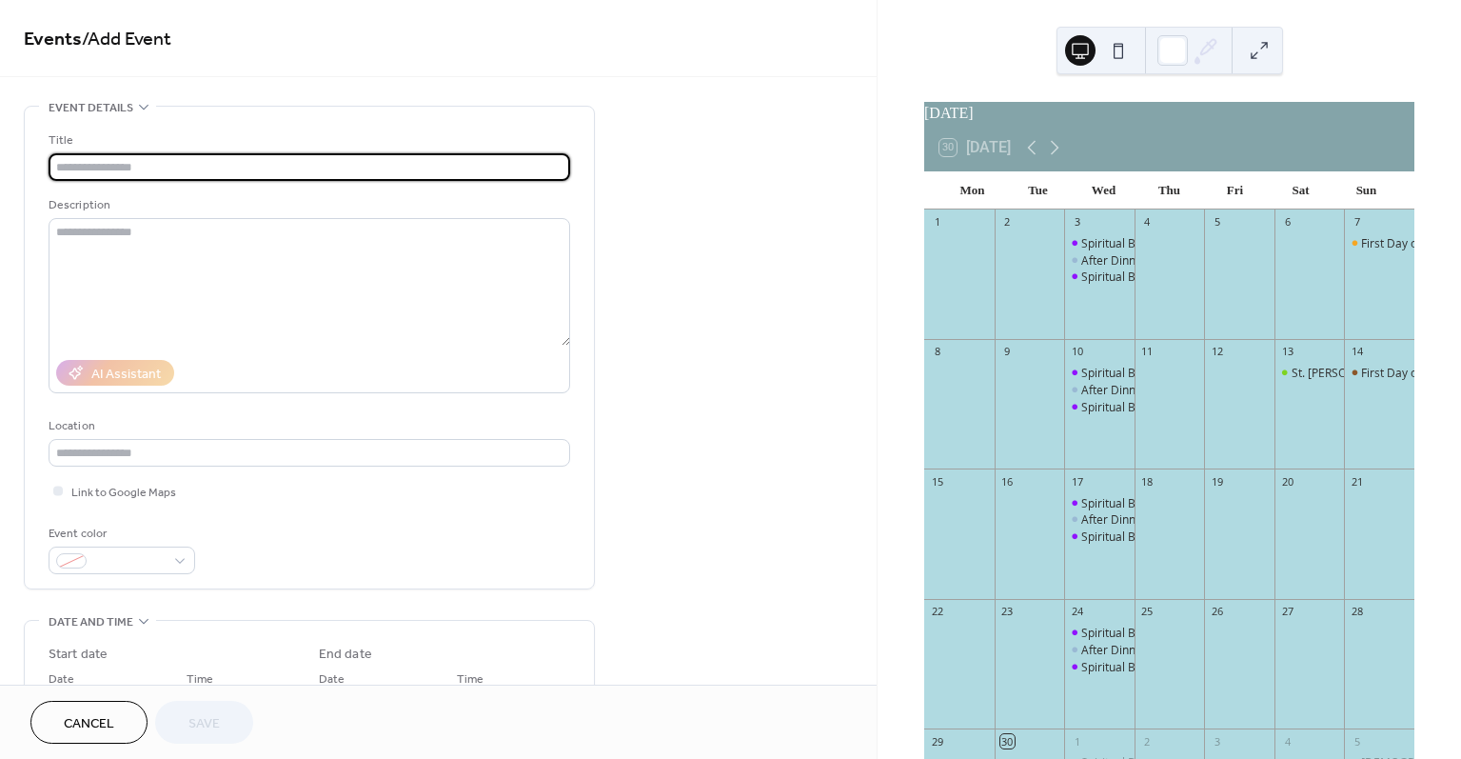
click at [1255, 54] on button at bounding box center [1259, 50] width 30 height 30
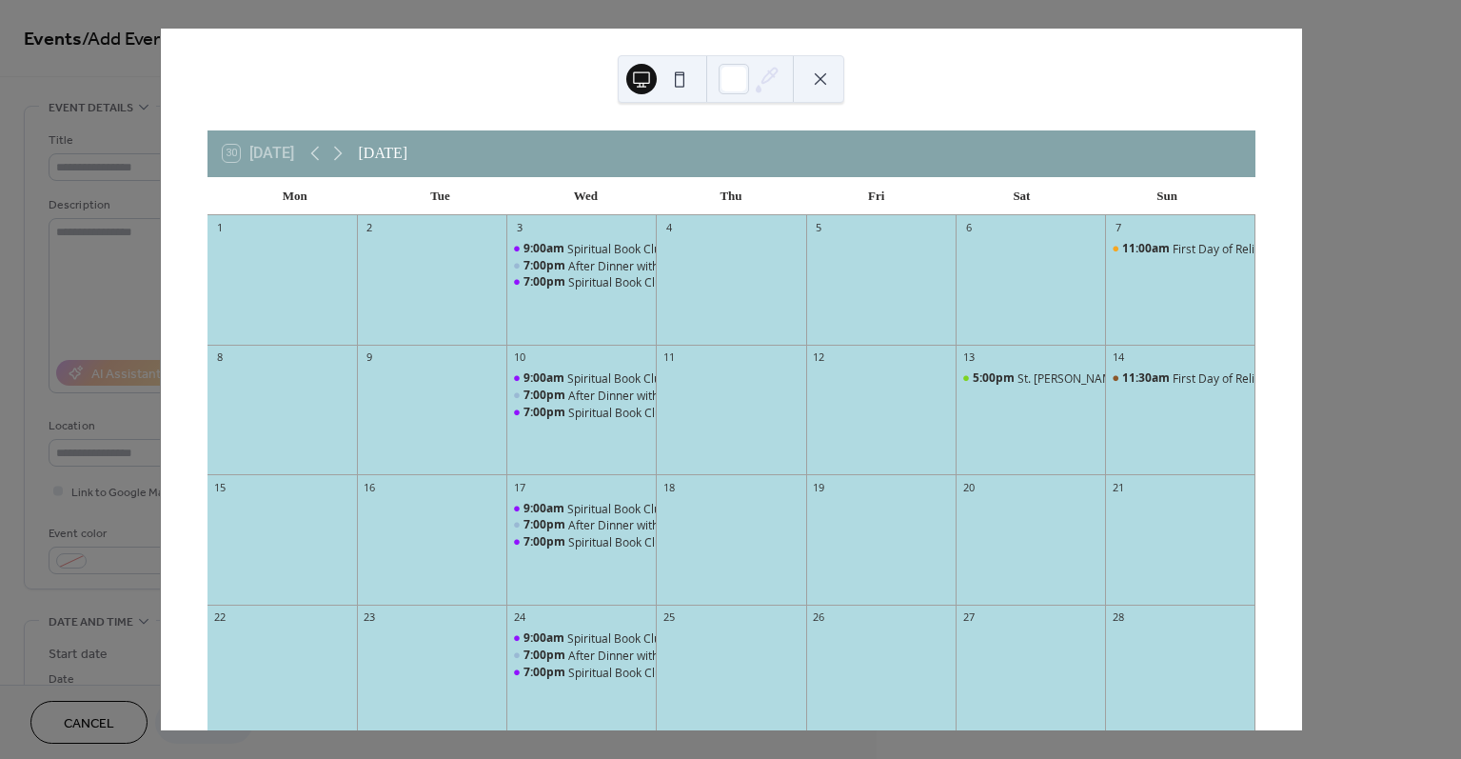
scroll to position [309, 0]
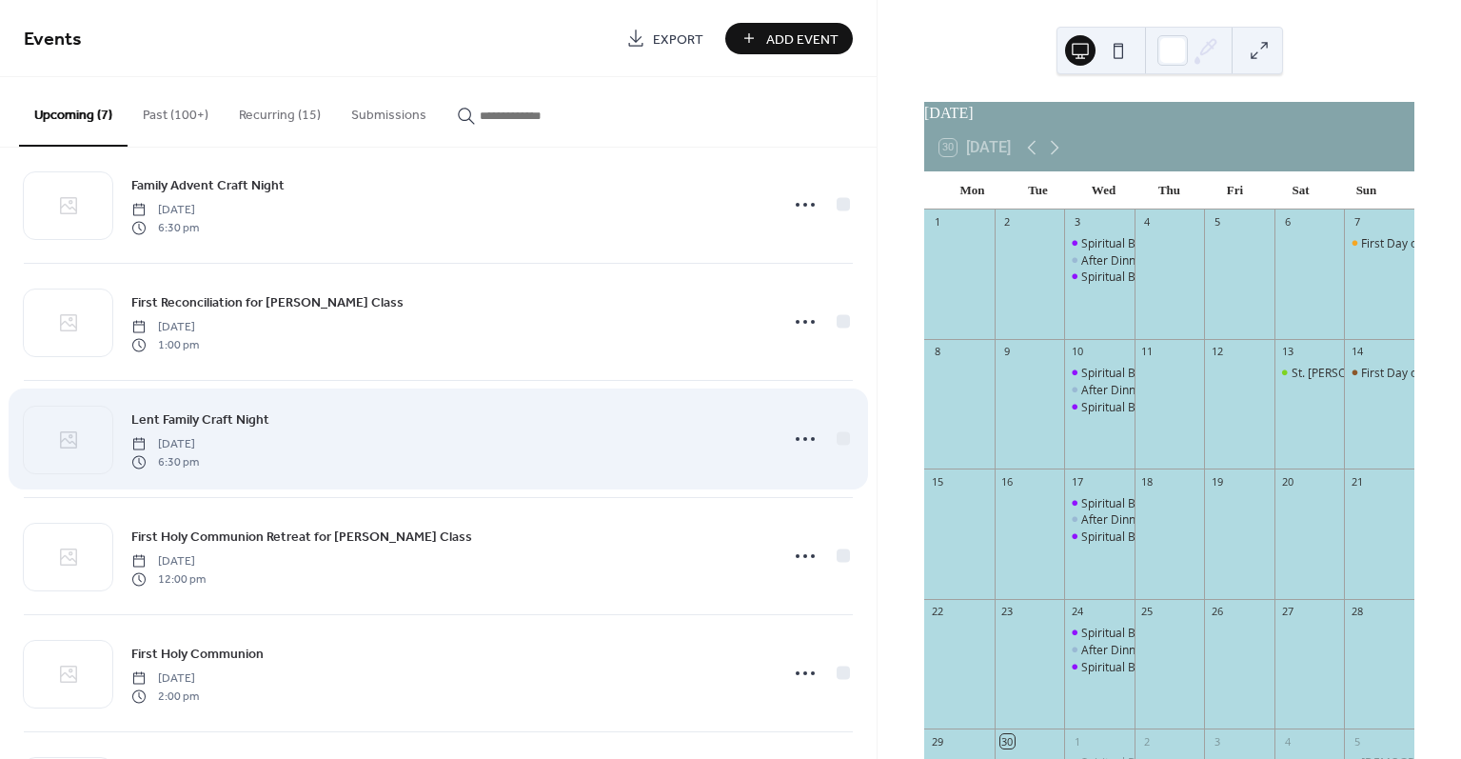
scroll to position [265, 0]
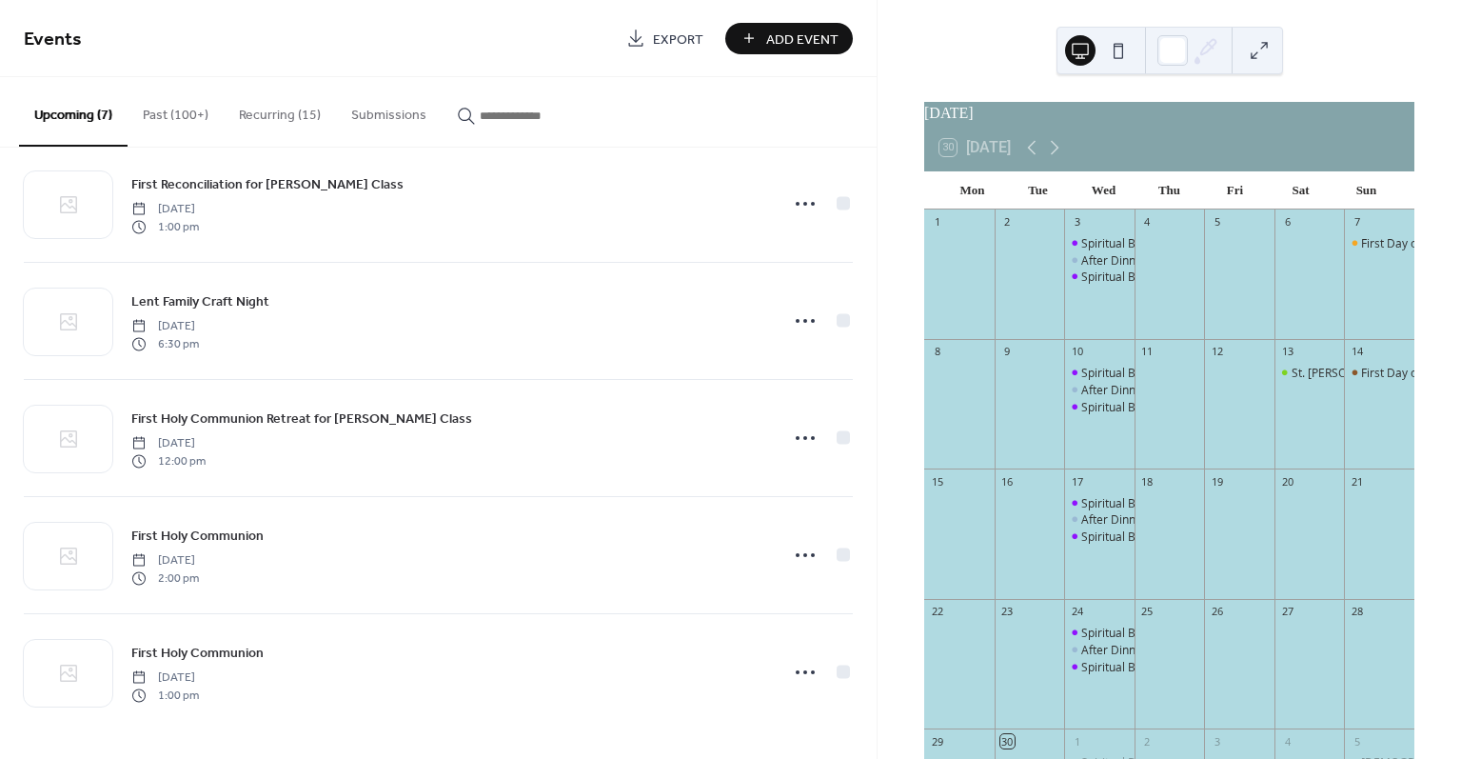
click at [265, 118] on button "Recurring (15)" at bounding box center [280, 111] width 112 height 68
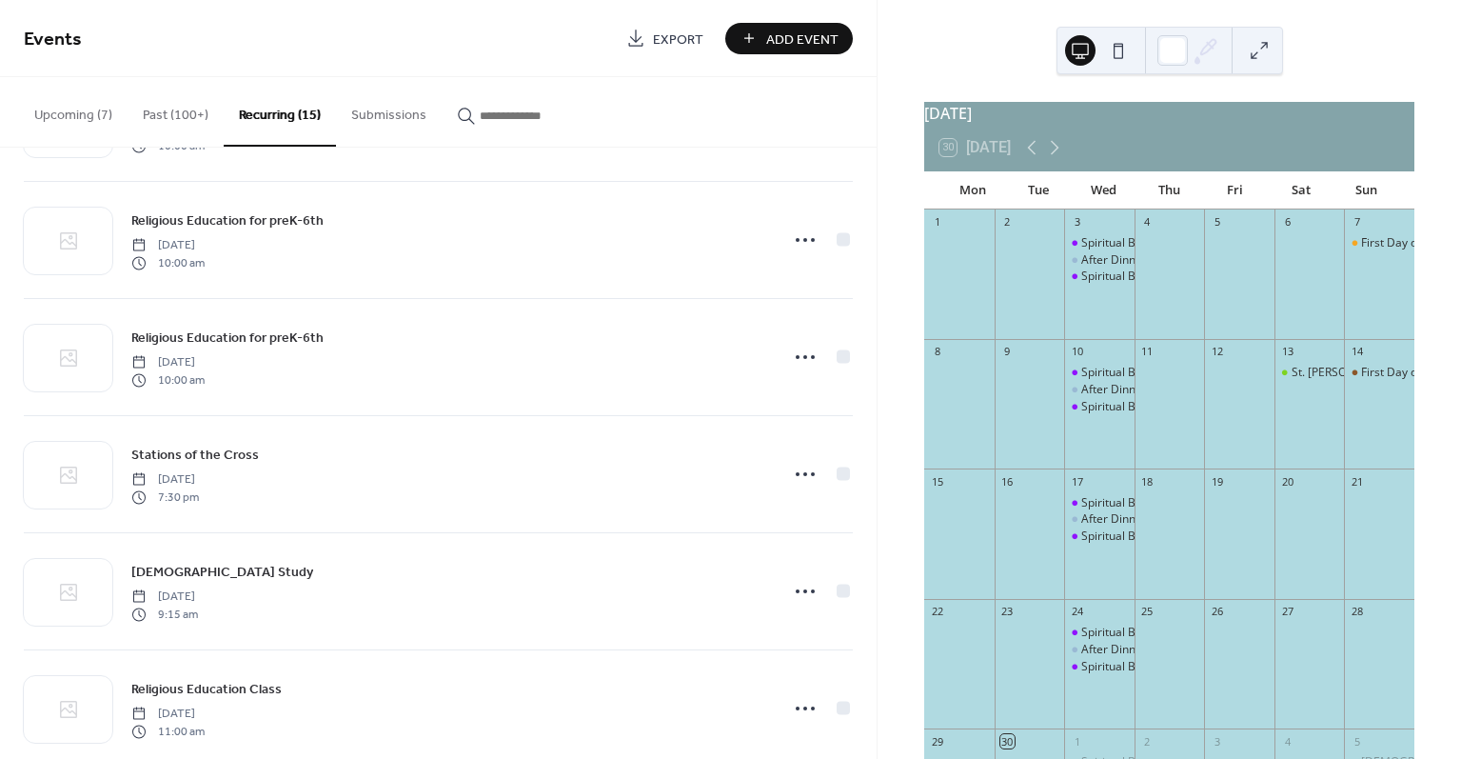
scroll to position [1049, 0]
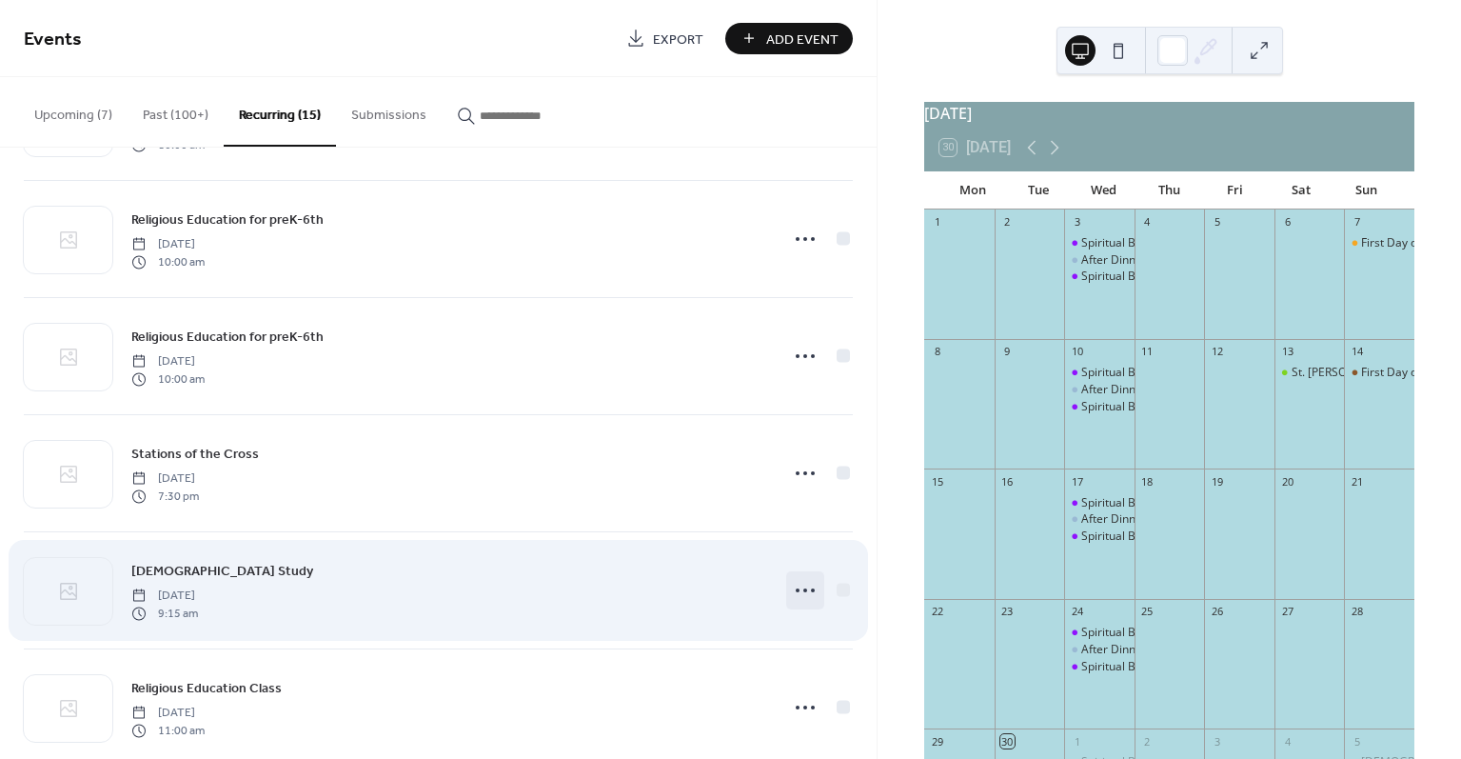
click at [801, 588] on icon at bounding box center [805, 590] width 30 height 30
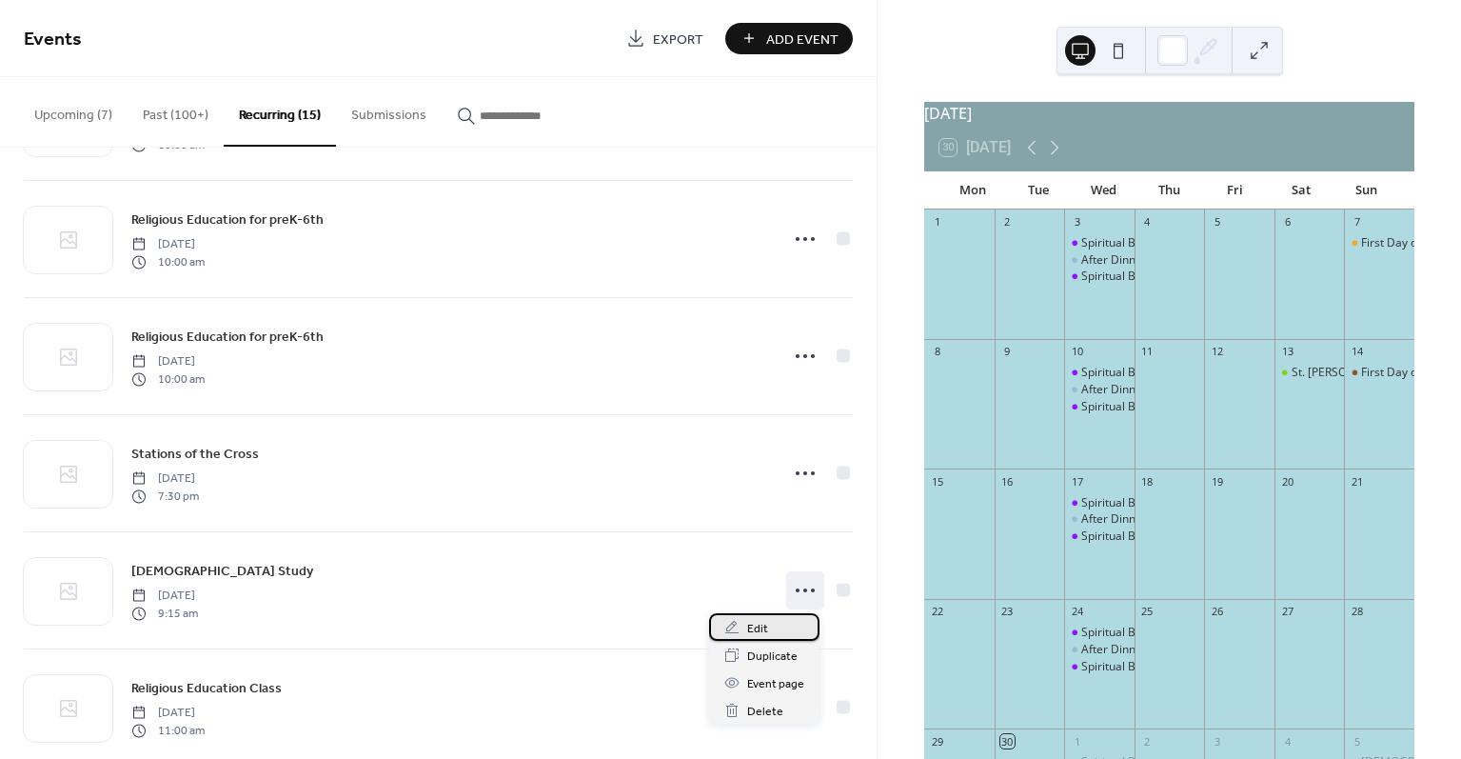
click at [756, 629] on span "Edit" at bounding box center [757, 629] width 21 height 20
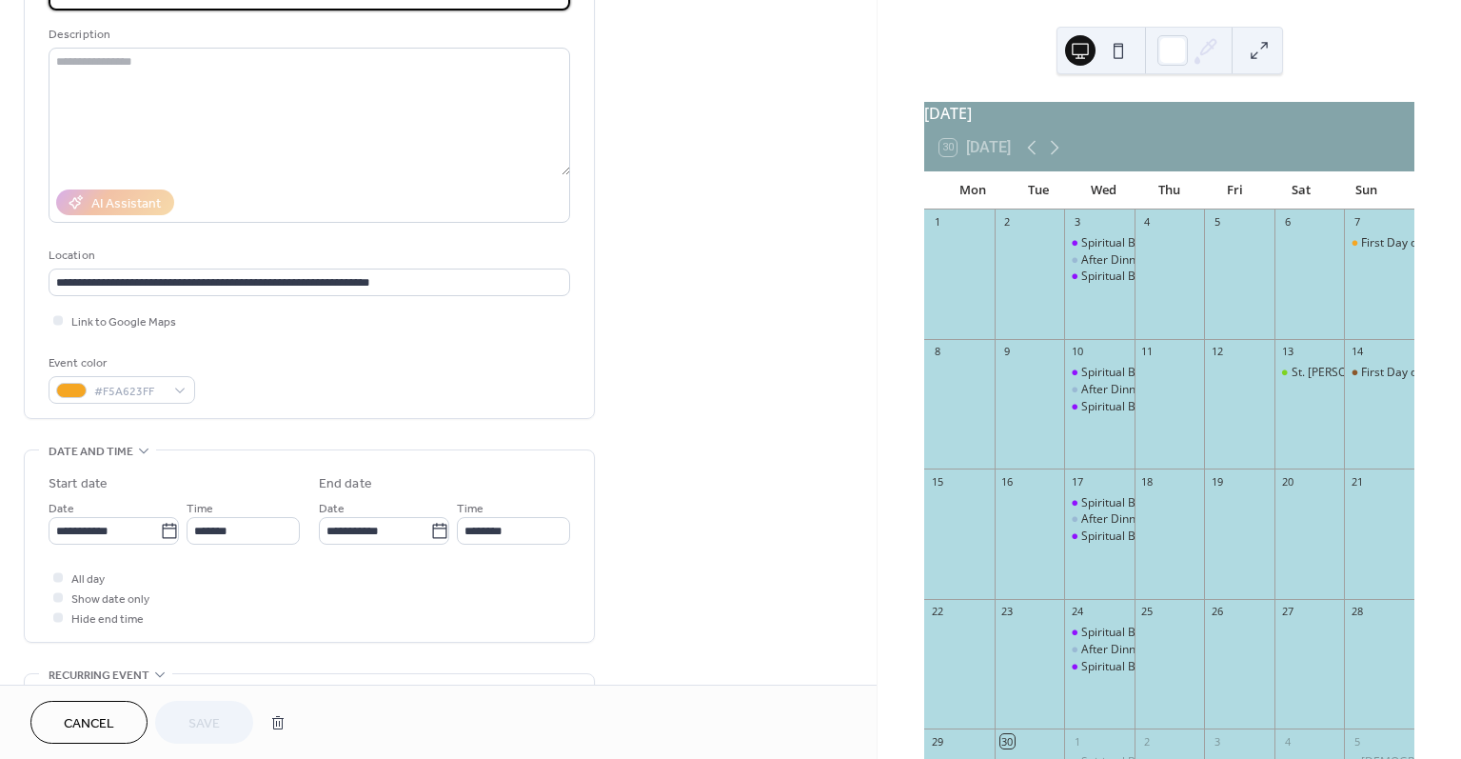
scroll to position [171, 0]
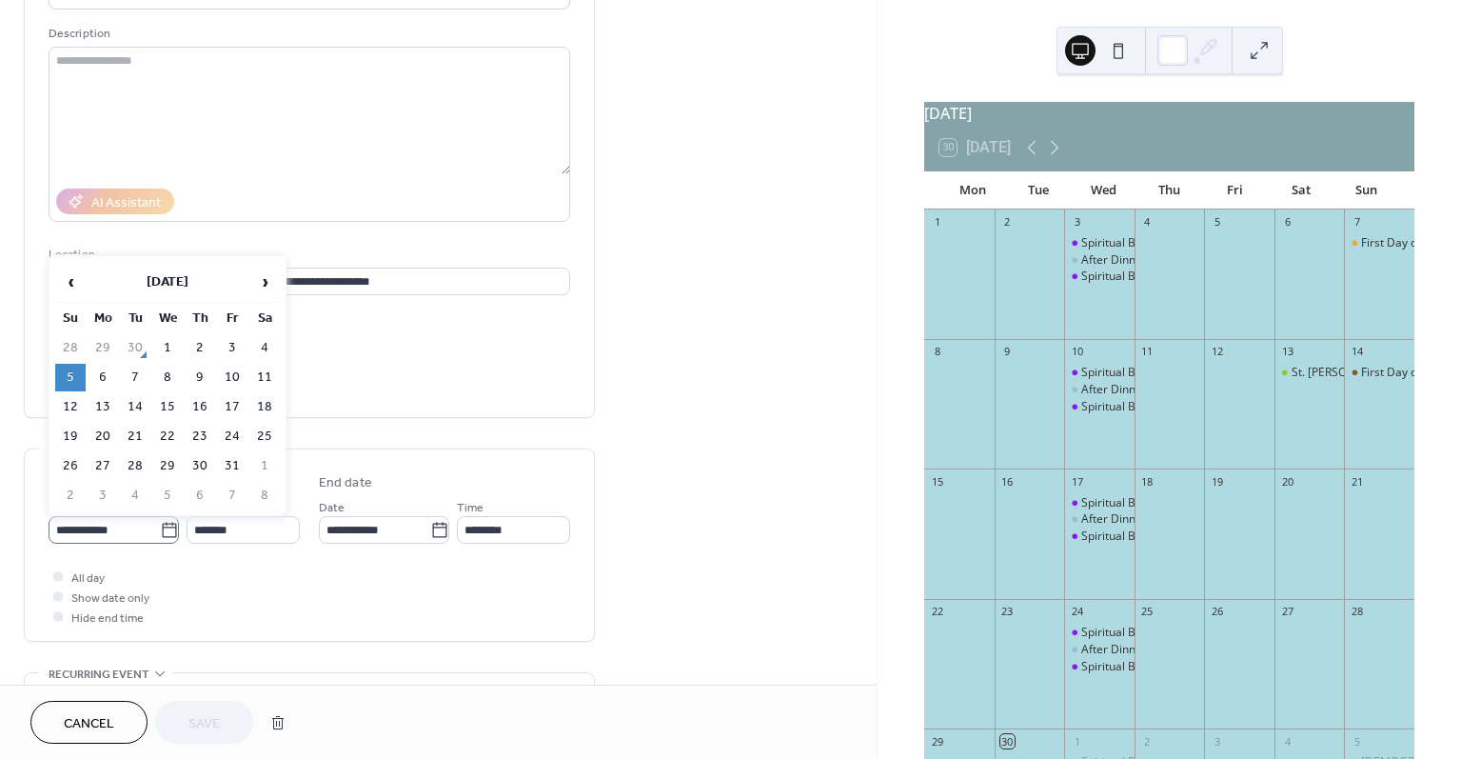
click at [168, 533] on icon at bounding box center [169, 530] width 19 height 19
click at [160, 533] on input "**********" at bounding box center [104, 530] width 111 height 28
click at [94, 375] on td "6" at bounding box center [103, 378] width 30 height 28
type input "**********"
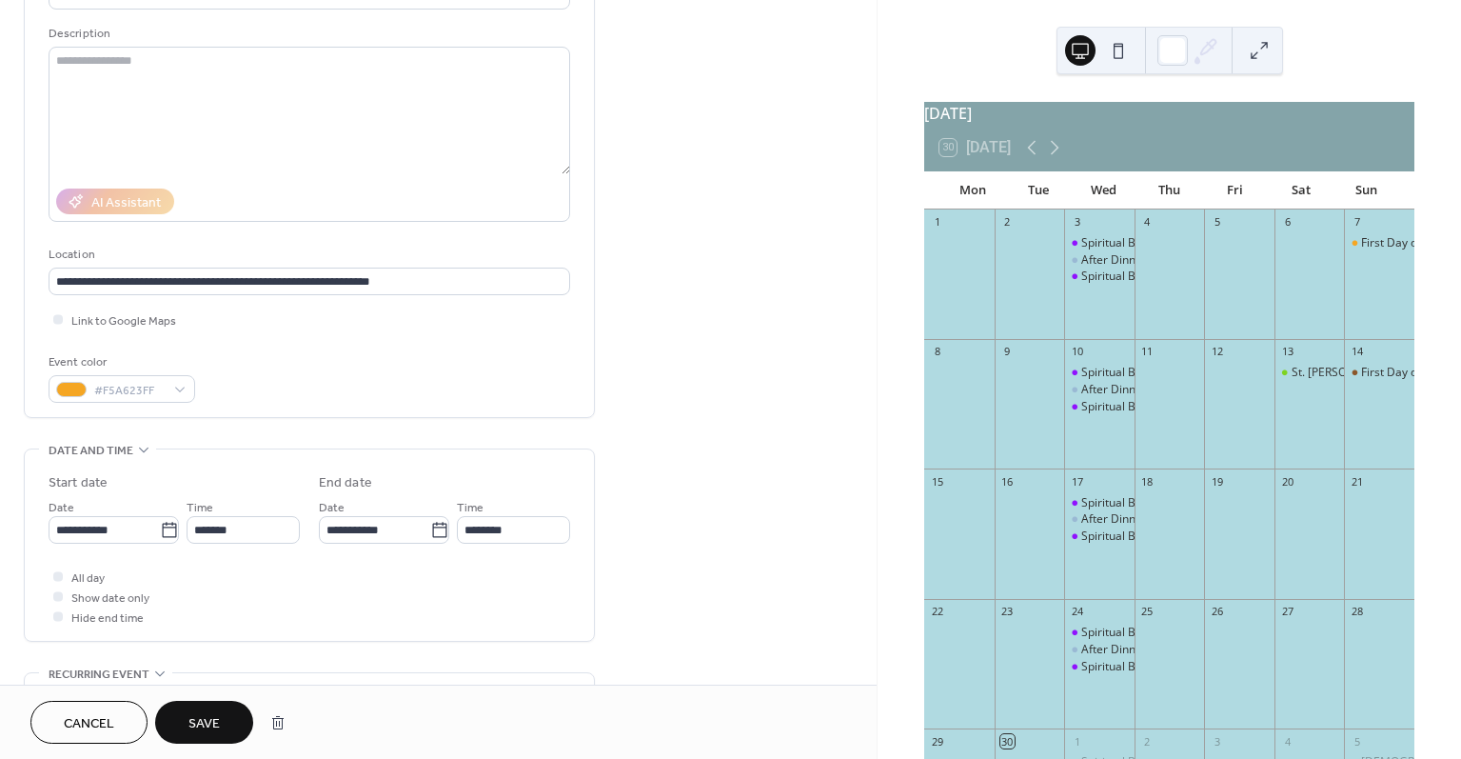
click at [201, 720] on span "Save" at bounding box center [203, 724] width 31 height 20
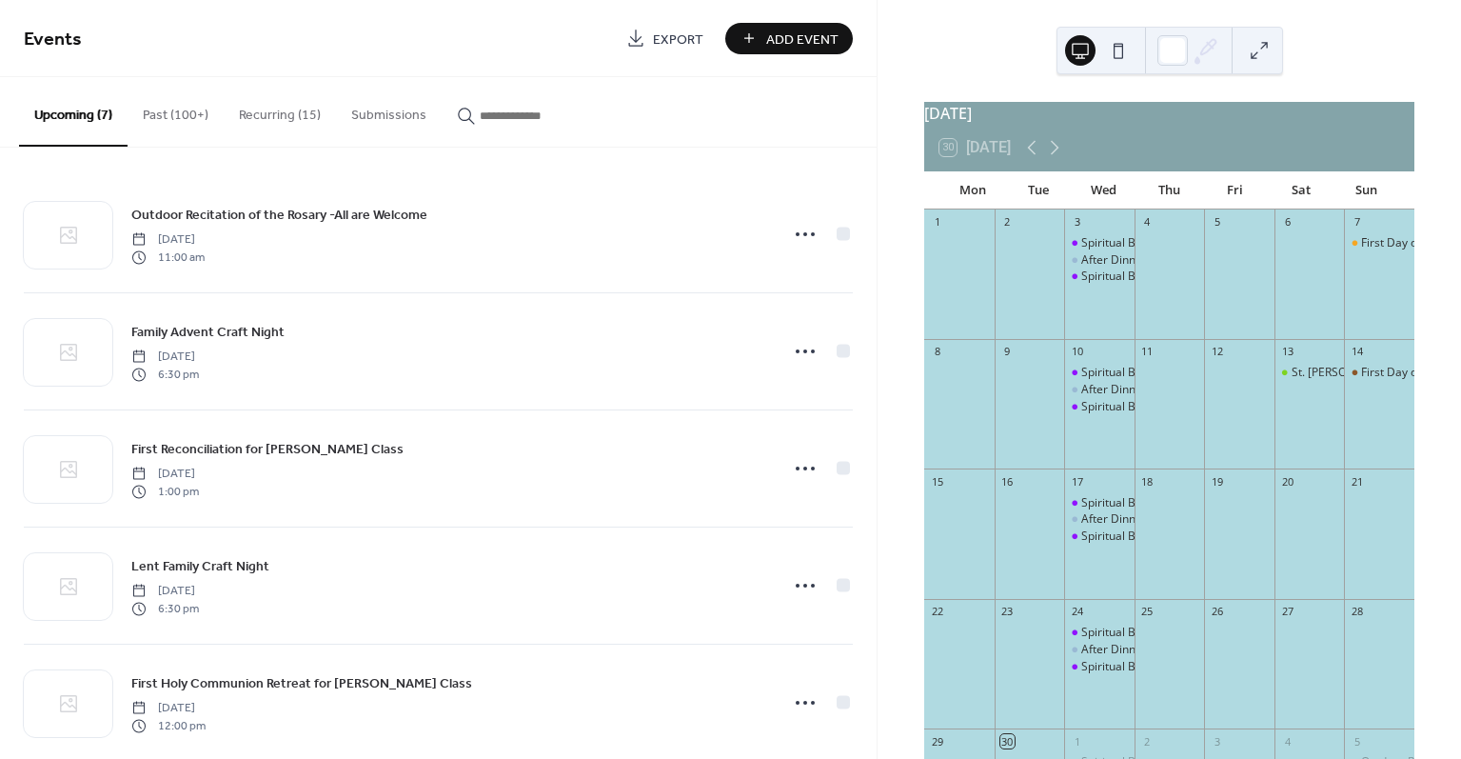
click at [262, 119] on button "Recurring (15)" at bounding box center [280, 111] width 112 height 68
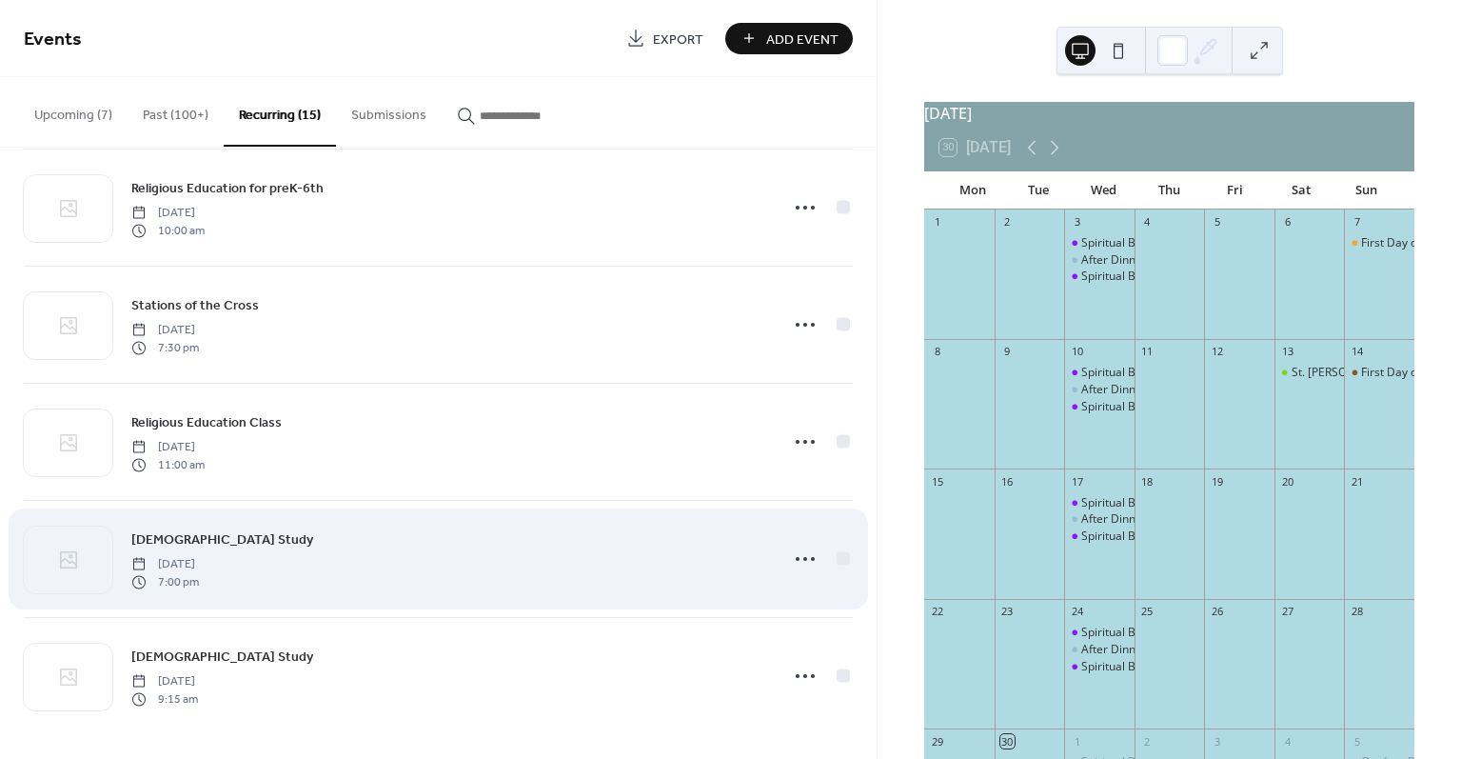
scroll to position [1201, 0]
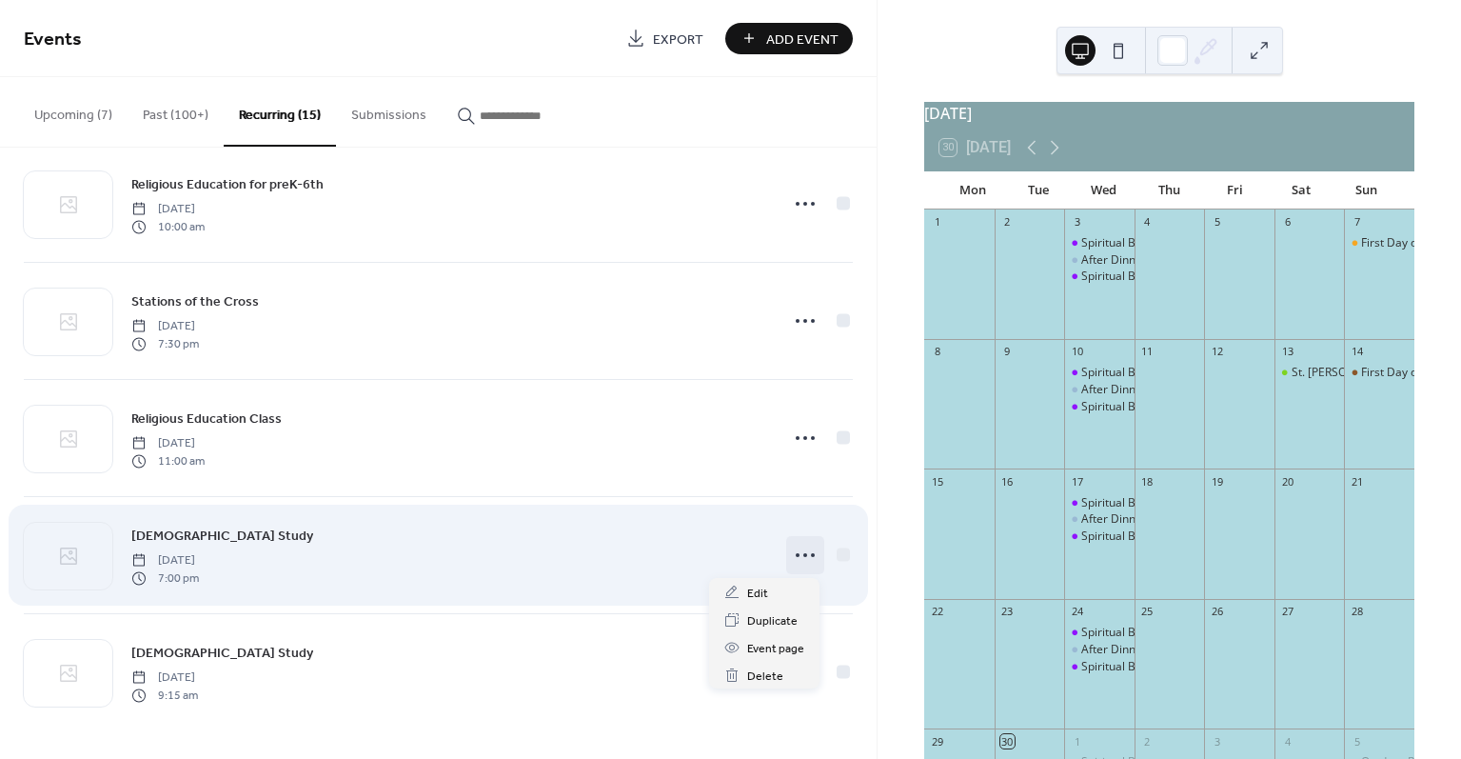
click at [799, 552] on icon at bounding box center [805, 555] width 30 height 30
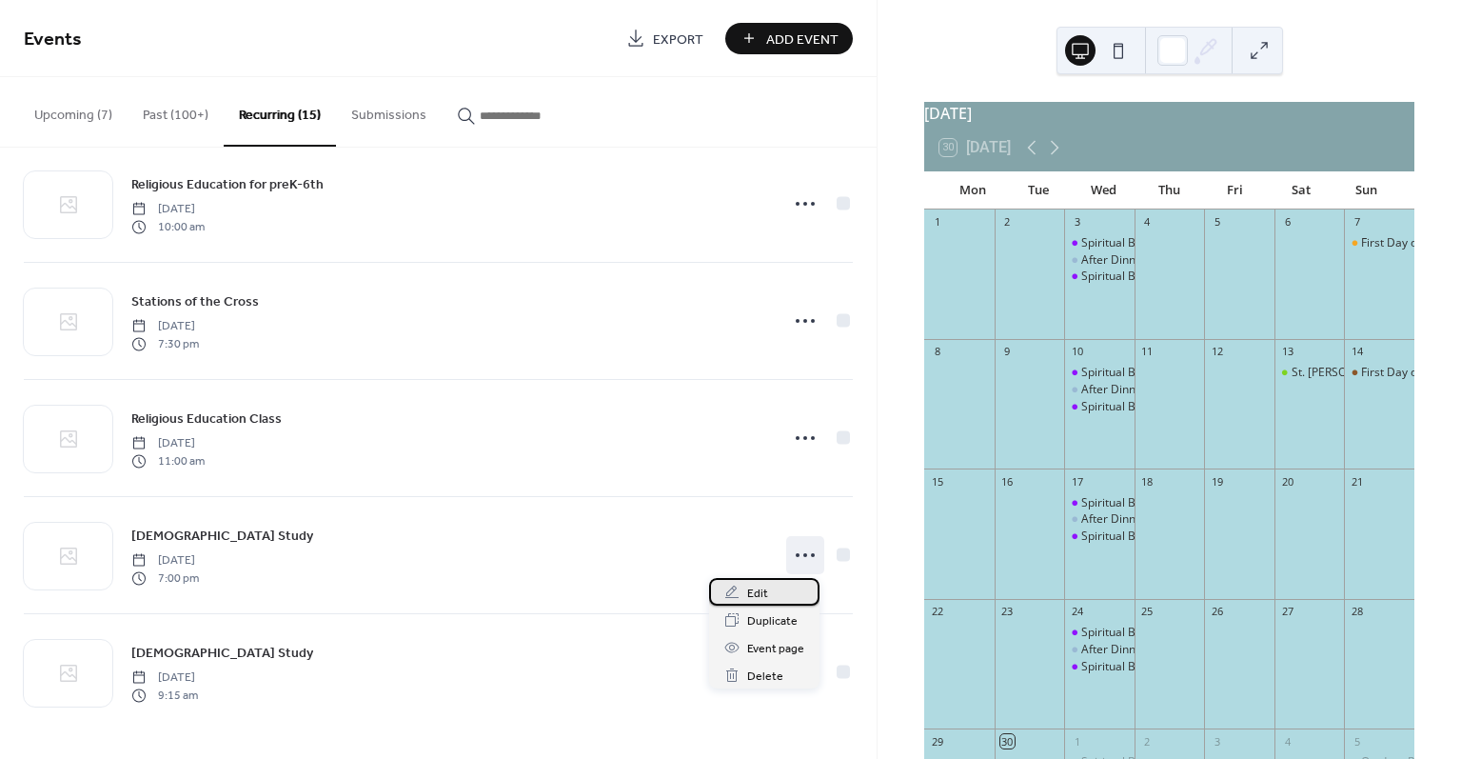
click at [766, 590] on span "Edit" at bounding box center [757, 593] width 21 height 20
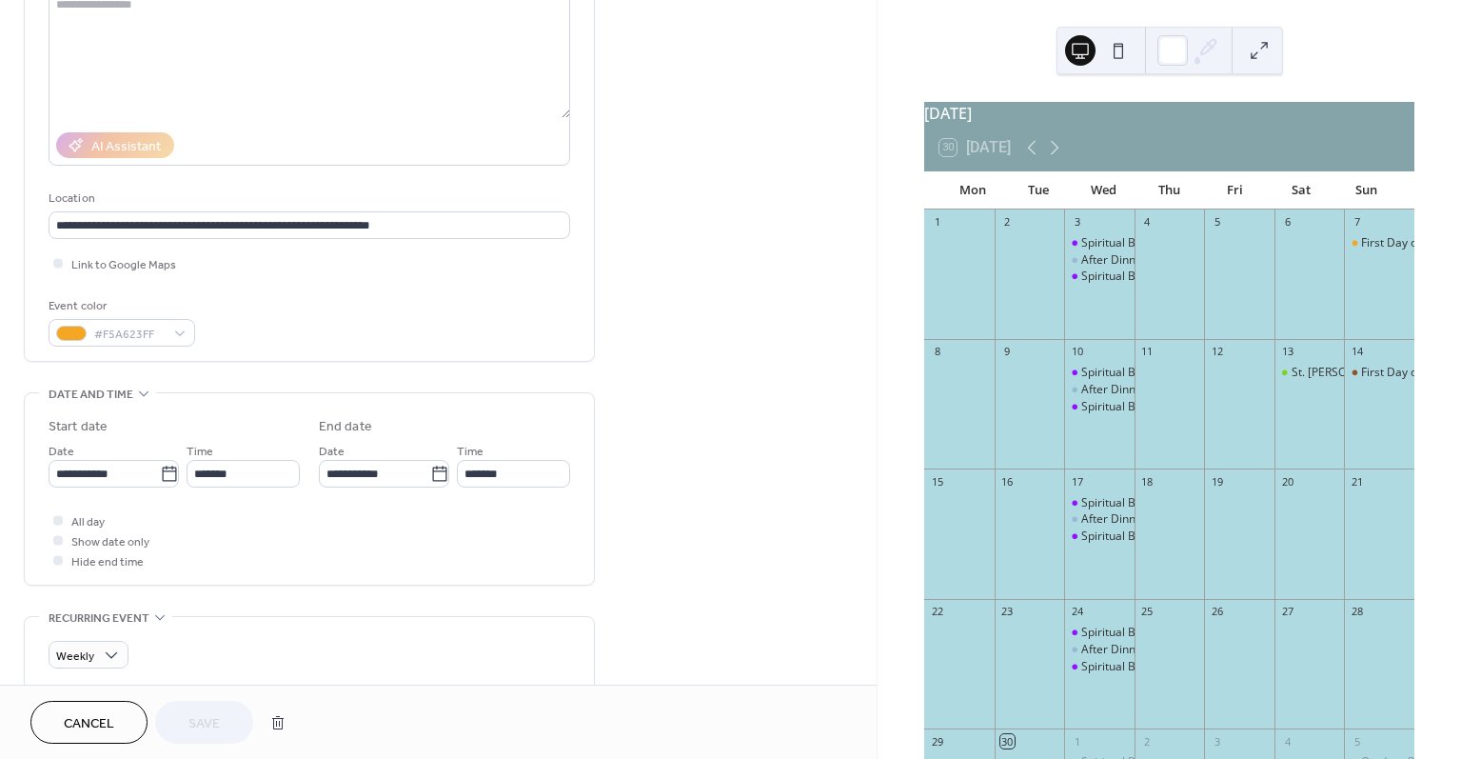
scroll to position [235, 0]
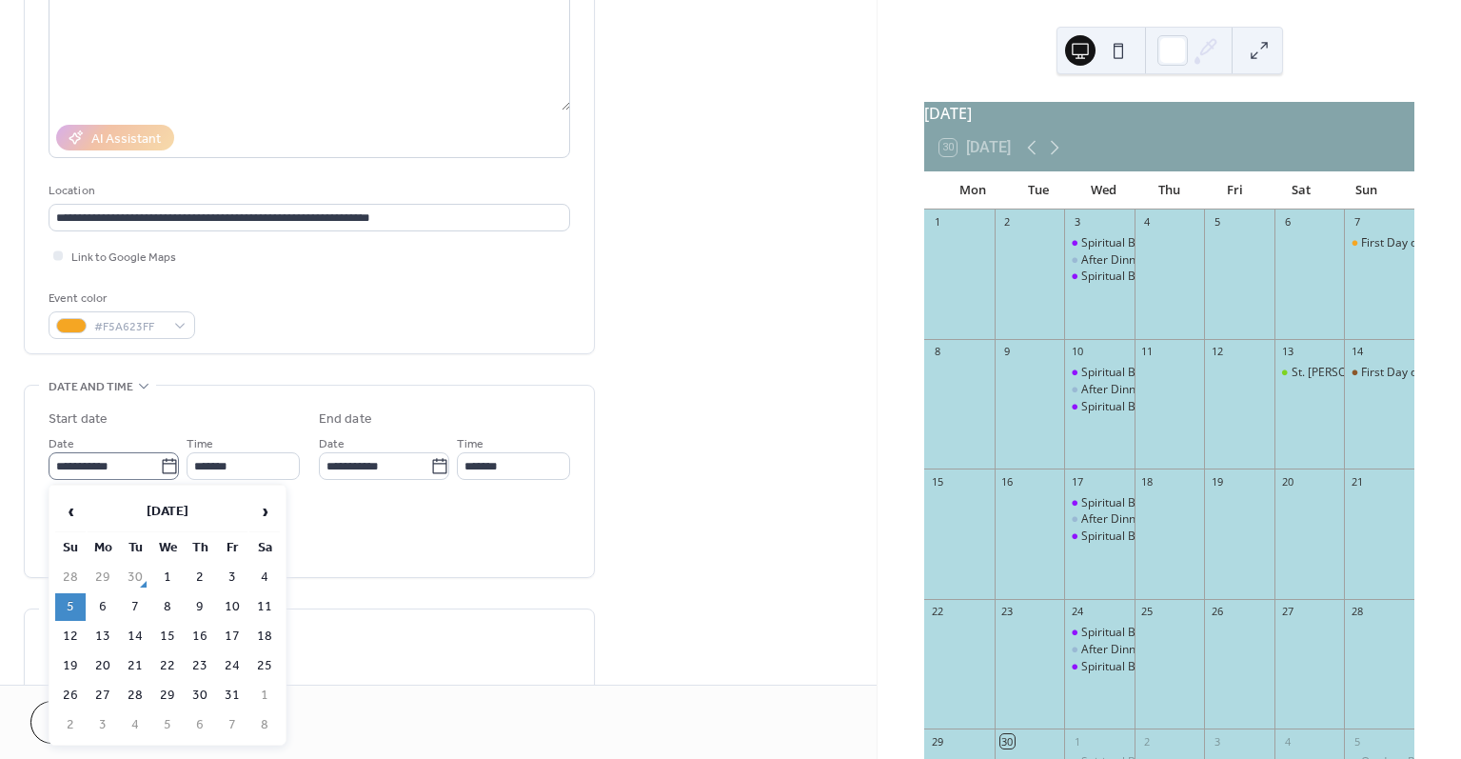
click at [160, 464] on icon at bounding box center [169, 466] width 19 height 19
click at [159, 464] on input "**********" at bounding box center [104, 466] width 111 height 28
click at [103, 598] on td "6" at bounding box center [103, 607] width 30 height 28
type input "**********"
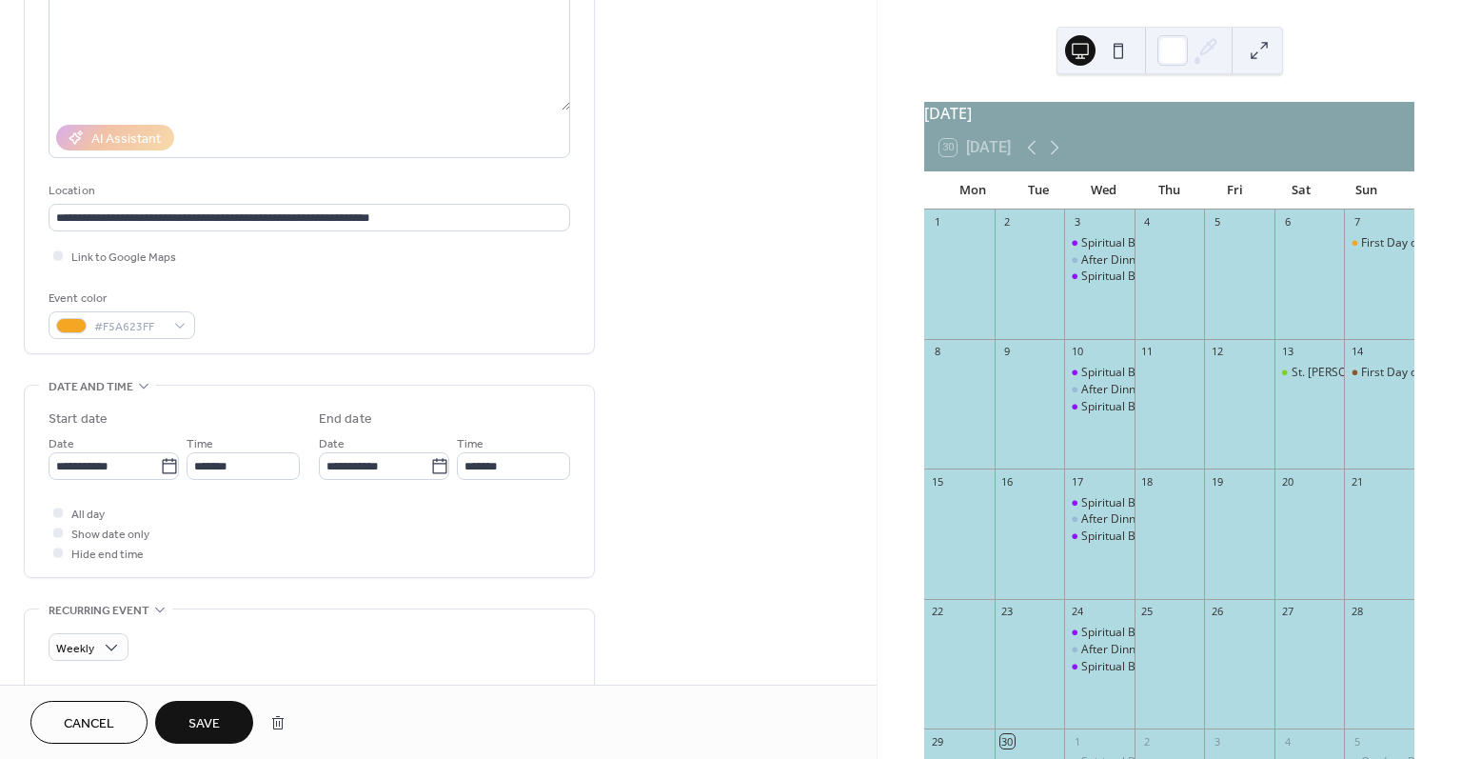
click at [184, 707] on button "Save" at bounding box center [204, 722] width 98 height 43
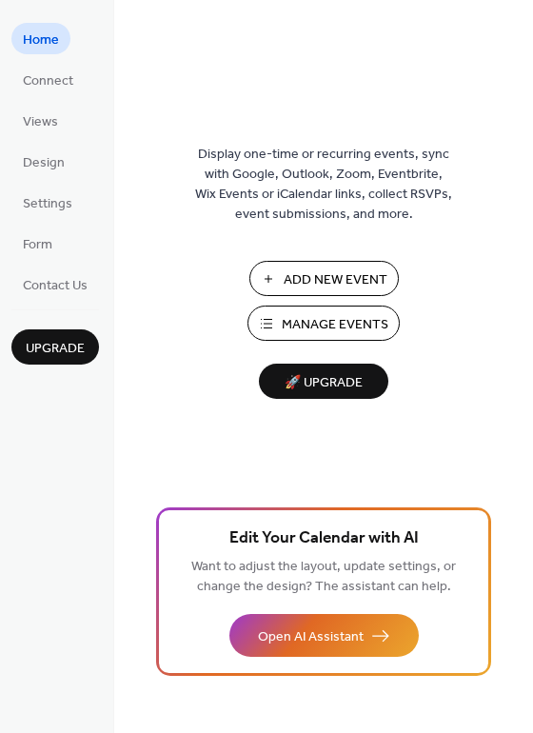
click at [308, 320] on span "Manage Events" at bounding box center [335, 325] width 107 height 20
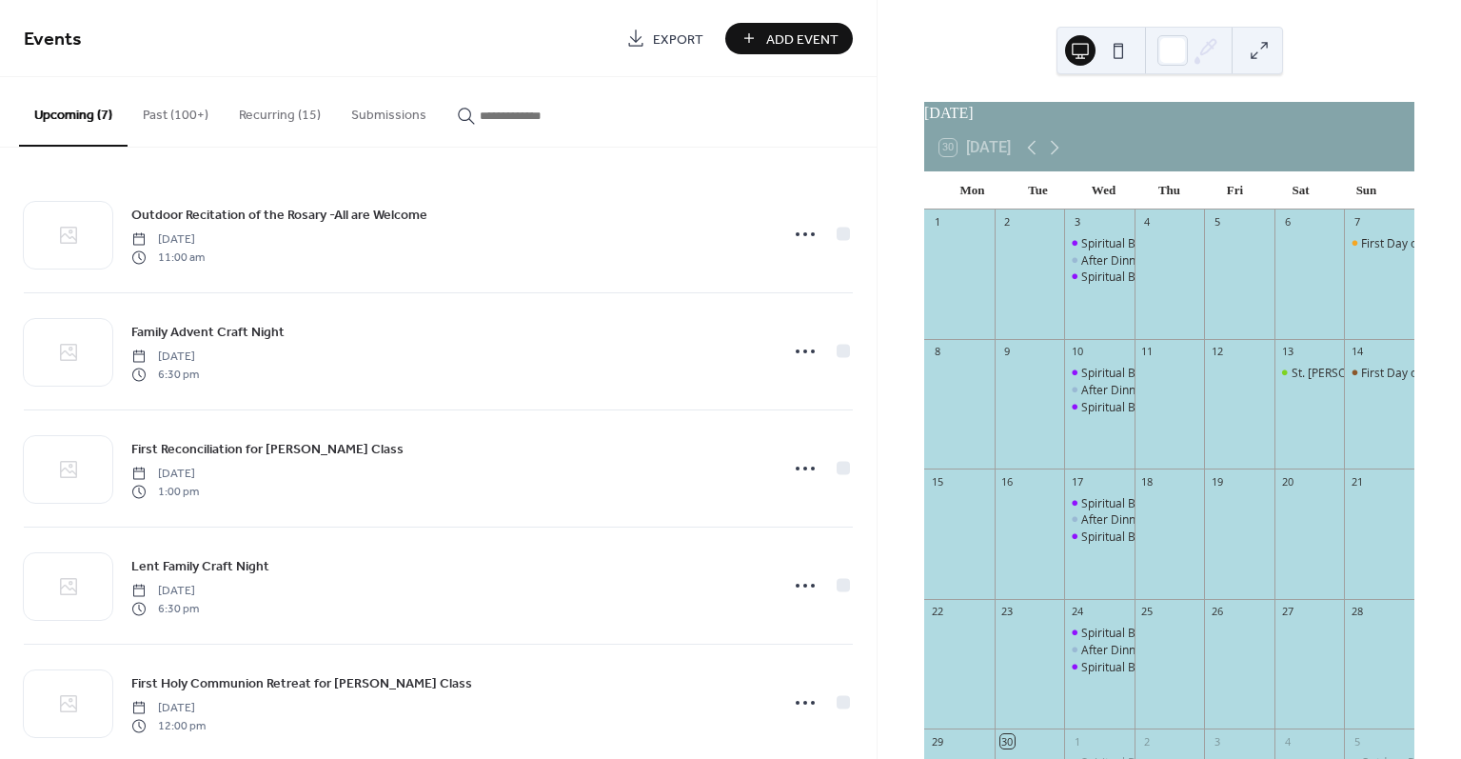
click at [267, 115] on button "Recurring (15)" at bounding box center [280, 111] width 112 height 68
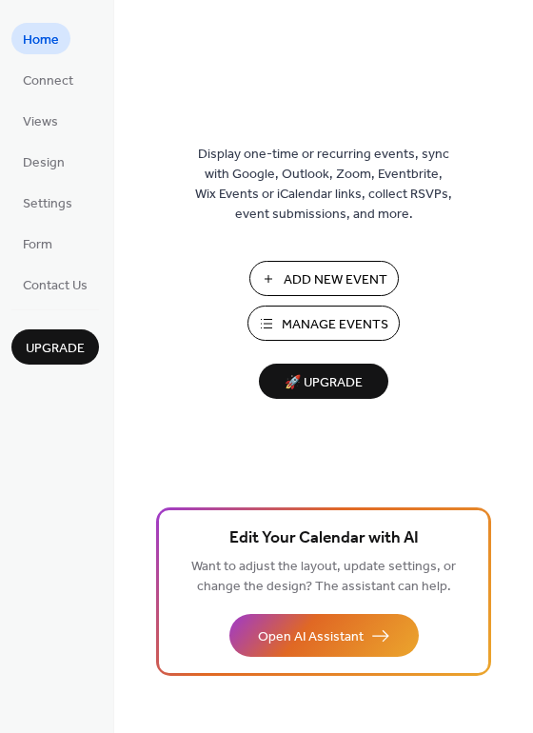
click at [299, 328] on span "Manage Events" at bounding box center [335, 325] width 107 height 20
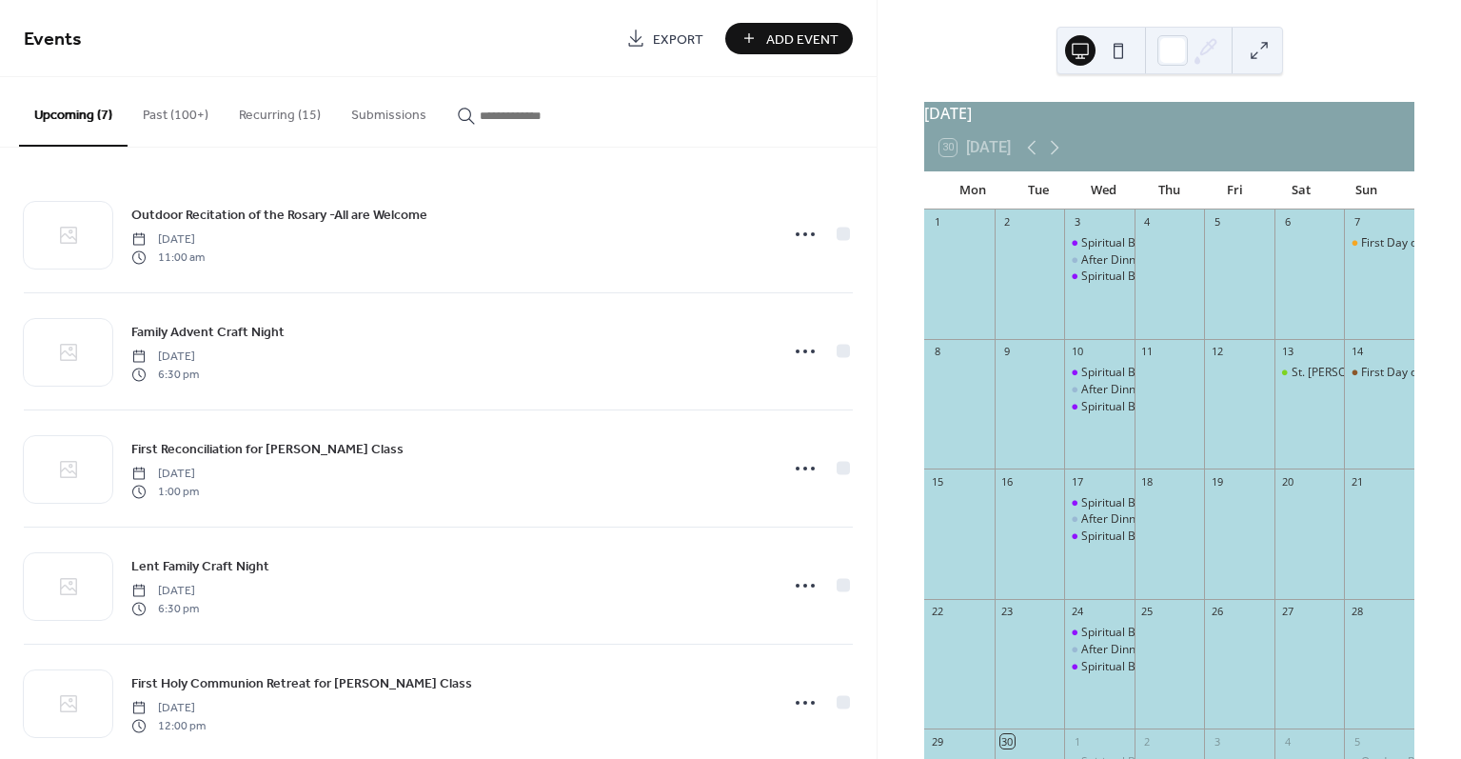
click at [281, 125] on button "Recurring (15)" at bounding box center [280, 111] width 112 height 68
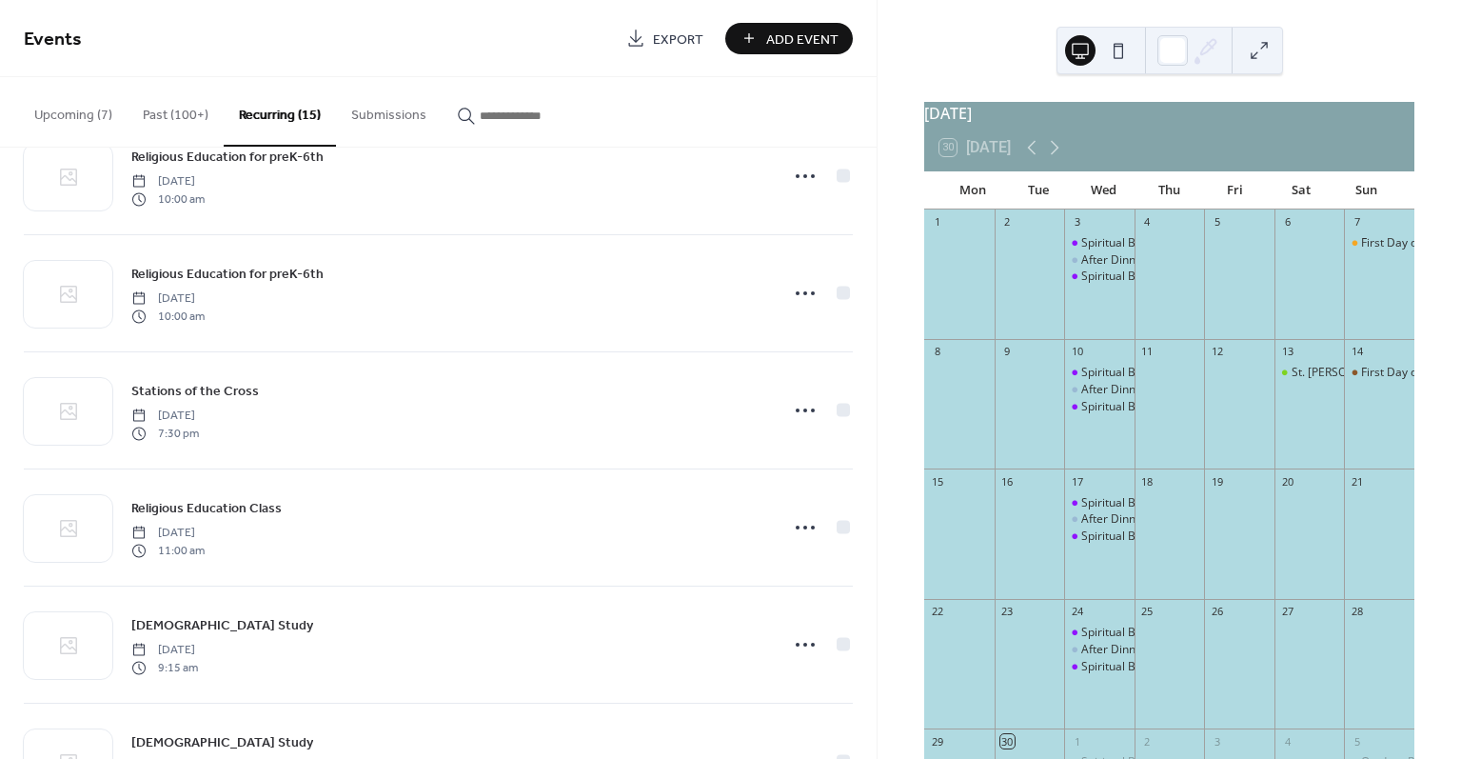
scroll to position [1201, 0]
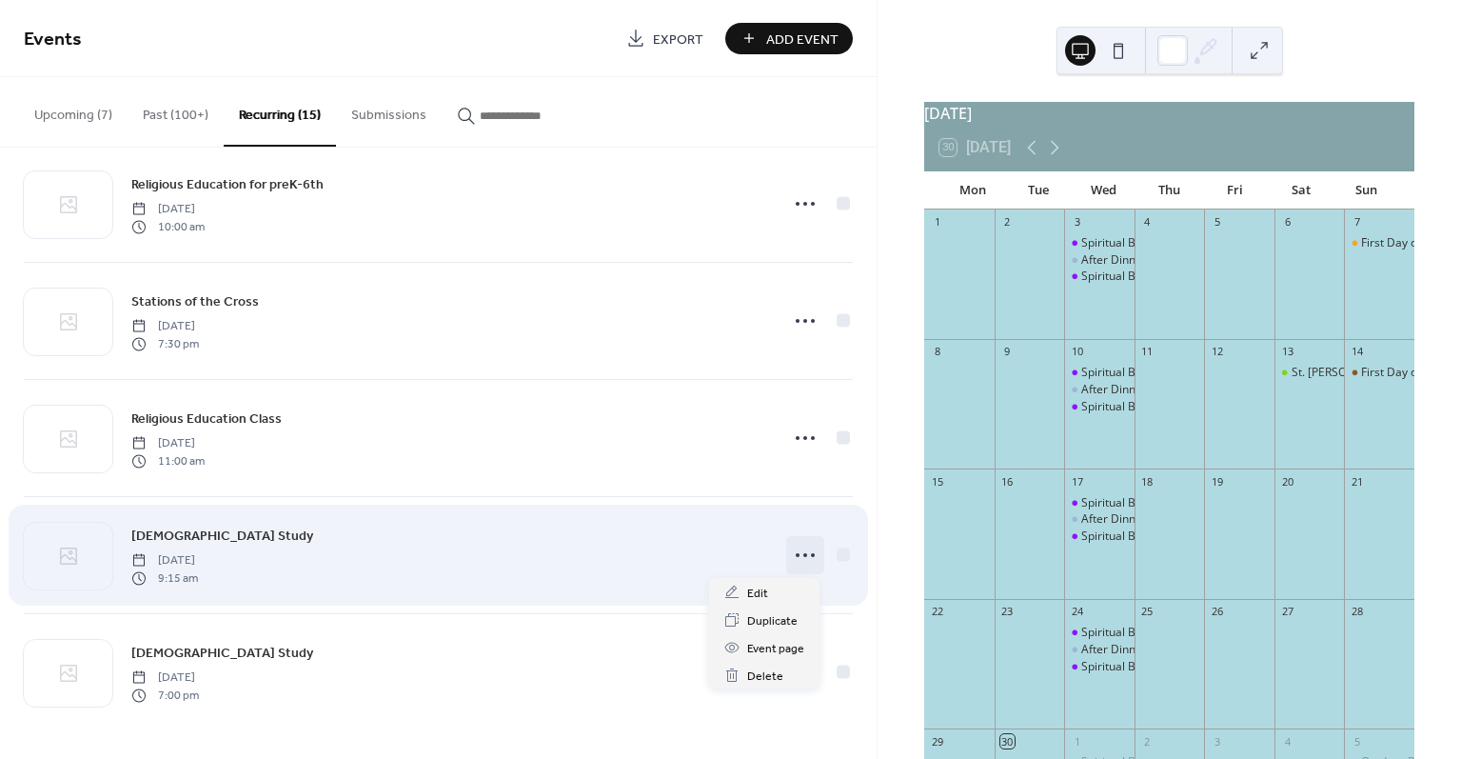
click at [804, 559] on icon at bounding box center [805, 555] width 30 height 30
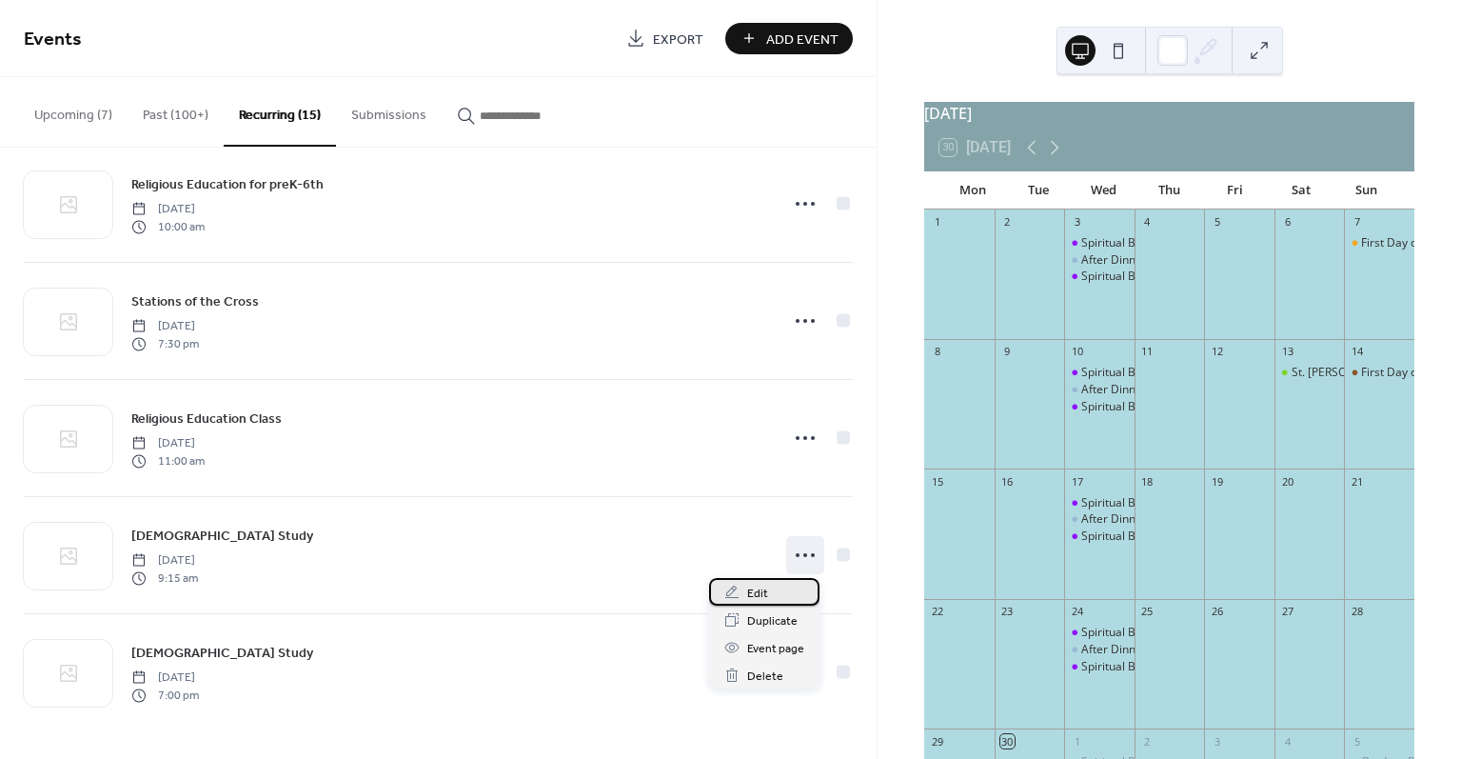
click at [763, 594] on span "Edit" at bounding box center [757, 593] width 21 height 20
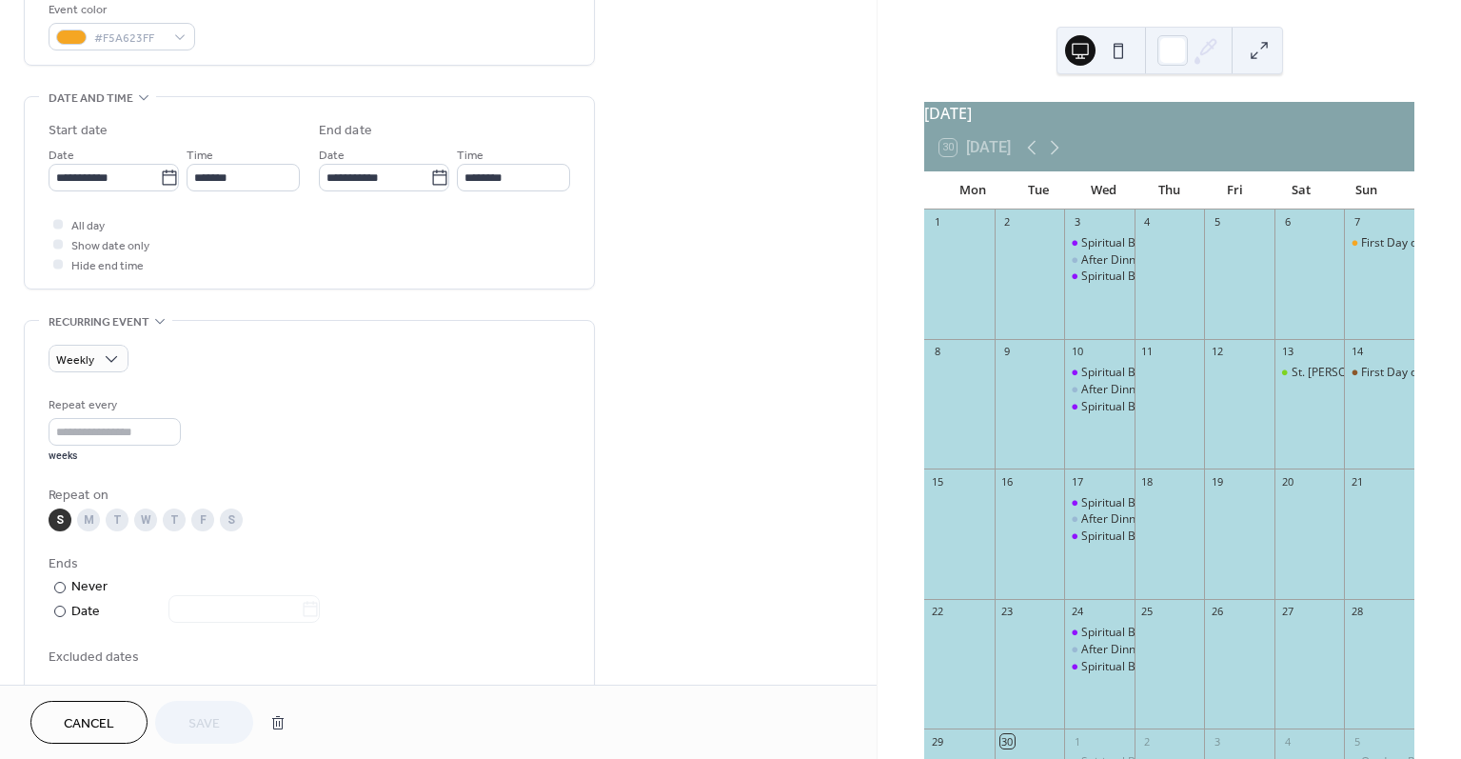
scroll to position [523, 0]
click at [89, 521] on div "M" at bounding box center [88, 519] width 23 height 23
click at [64, 524] on div "S" at bounding box center [60, 519] width 23 height 23
click at [199, 721] on span "Save" at bounding box center [203, 724] width 31 height 20
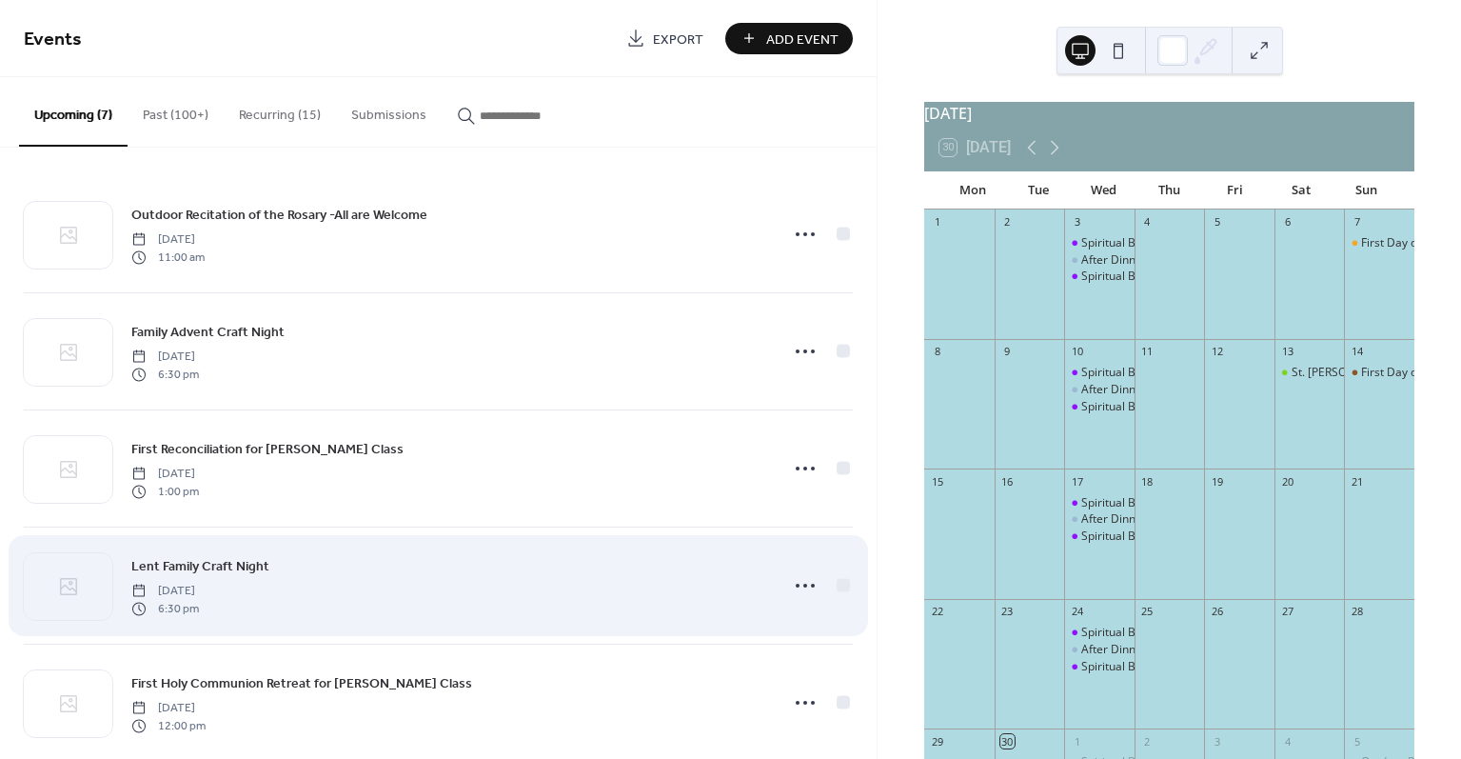
scroll to position [265, 0]
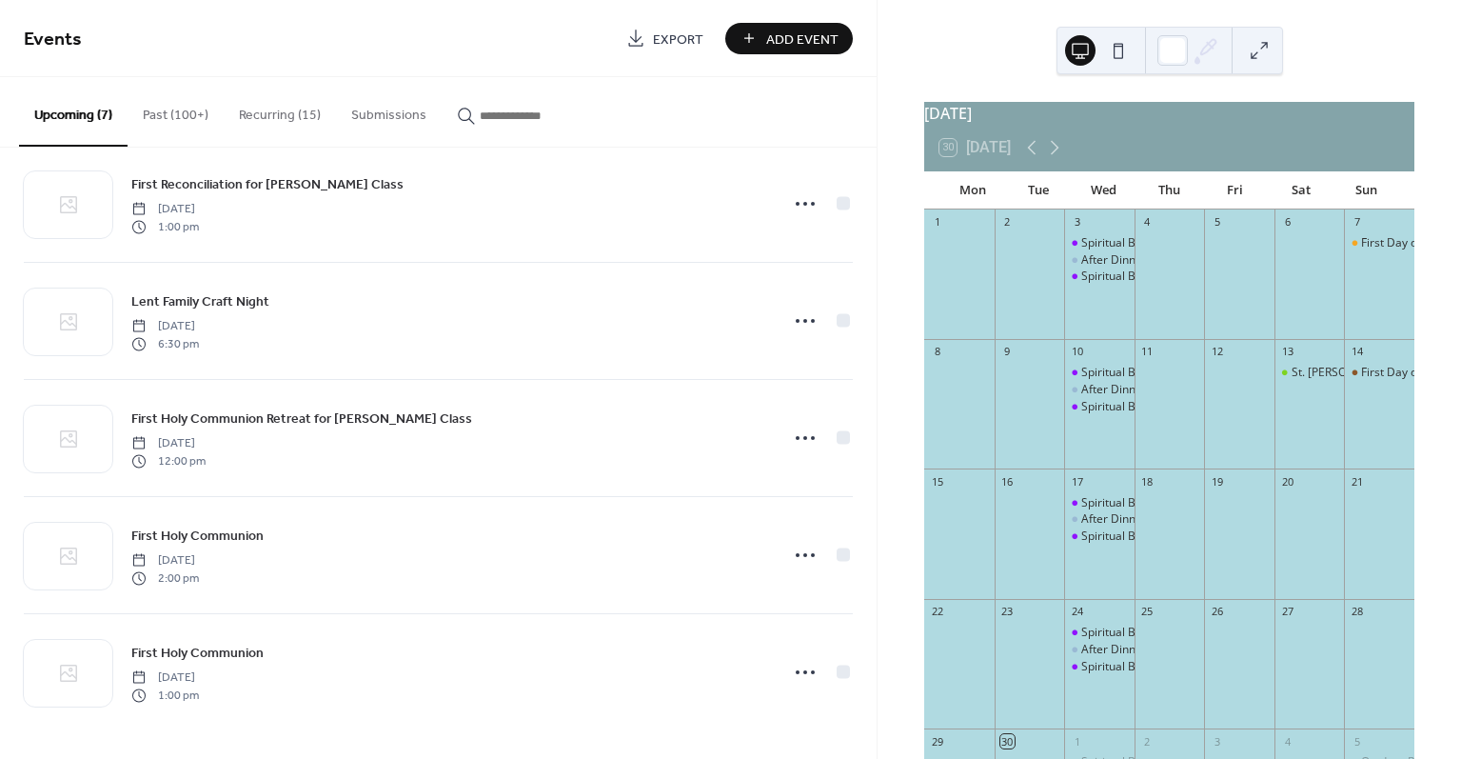
click at [279, 111] on button "Recurring (15)" at bounding box center [280, 111] width 112 height 68
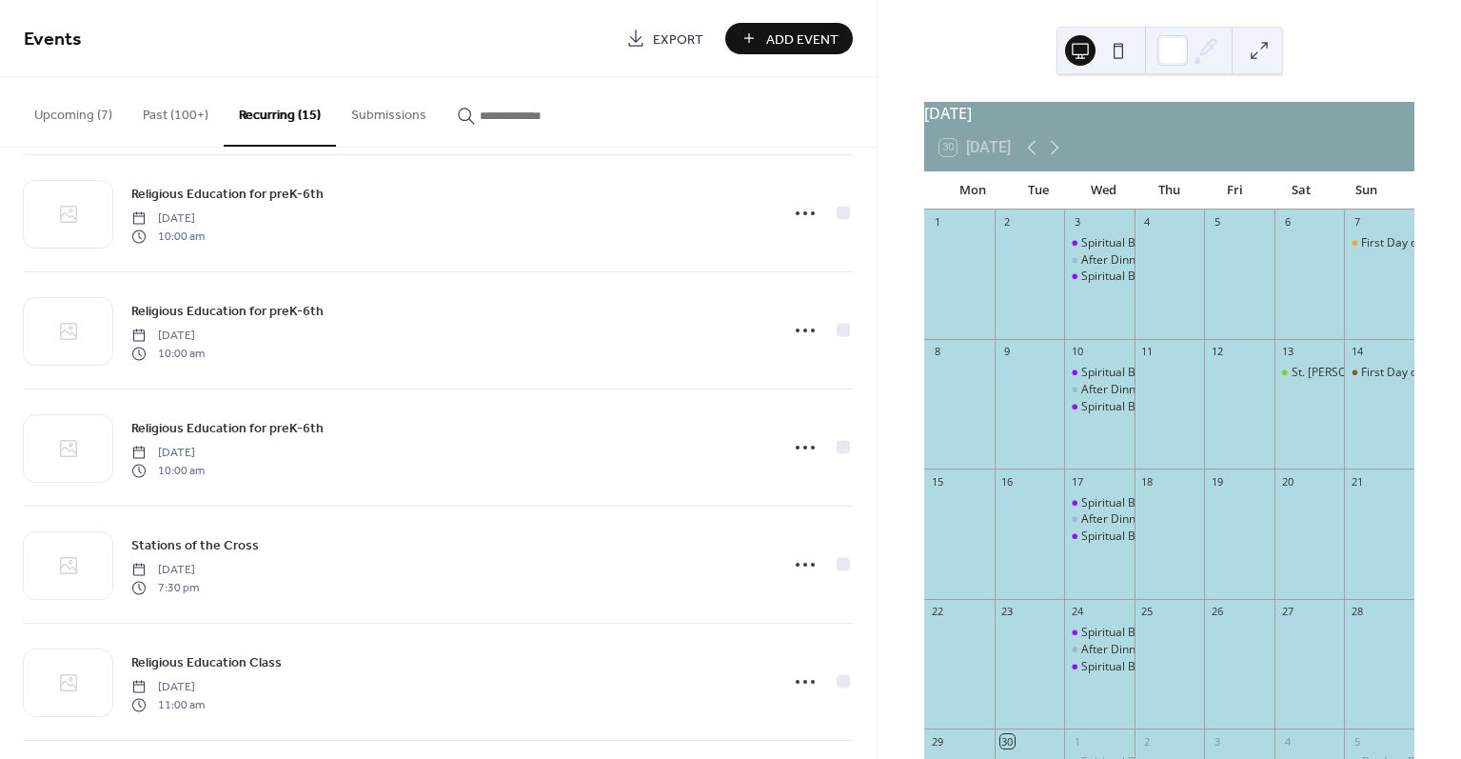
scroll to position [1201, 0]
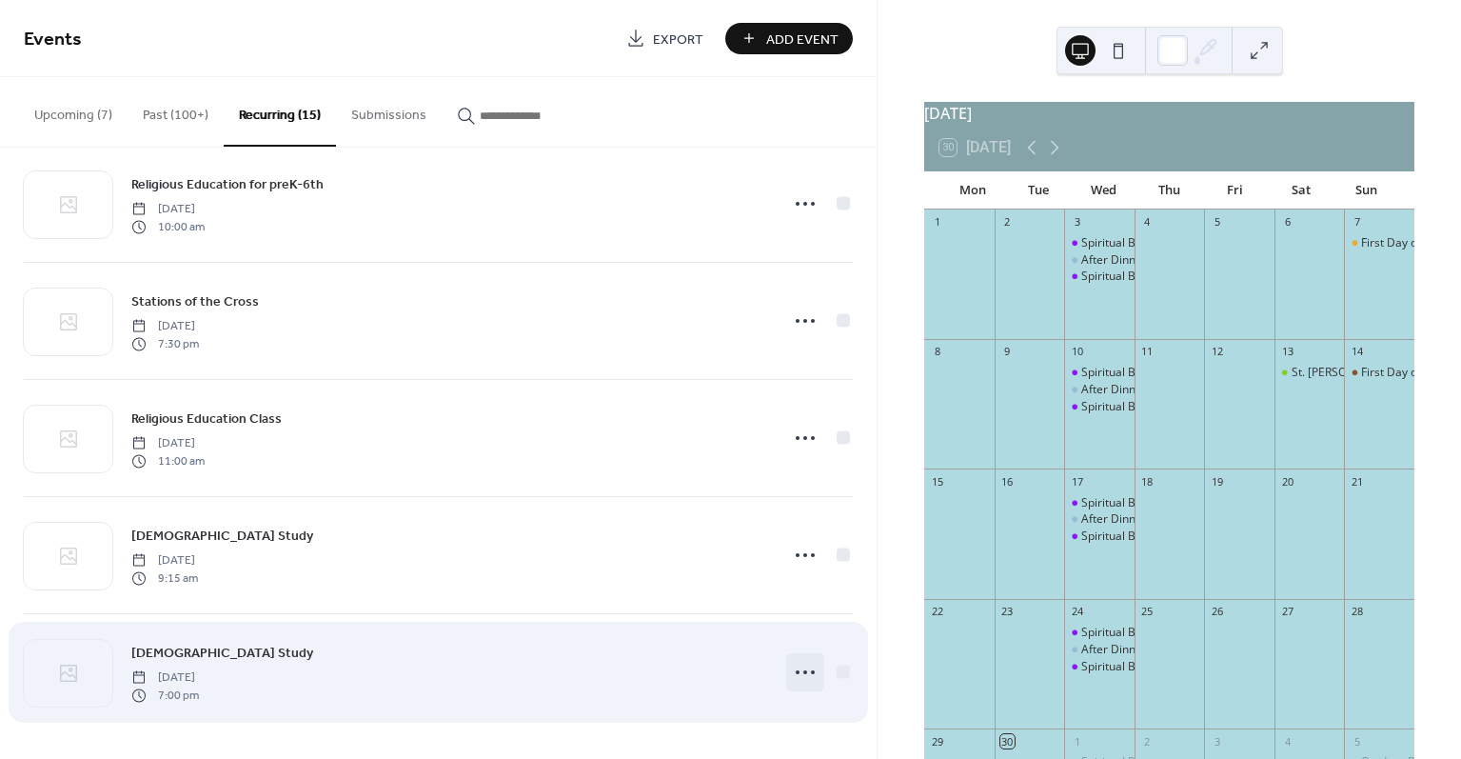
click at [802, 671] on icon at bounding box center [805, 672] width 30 height 30
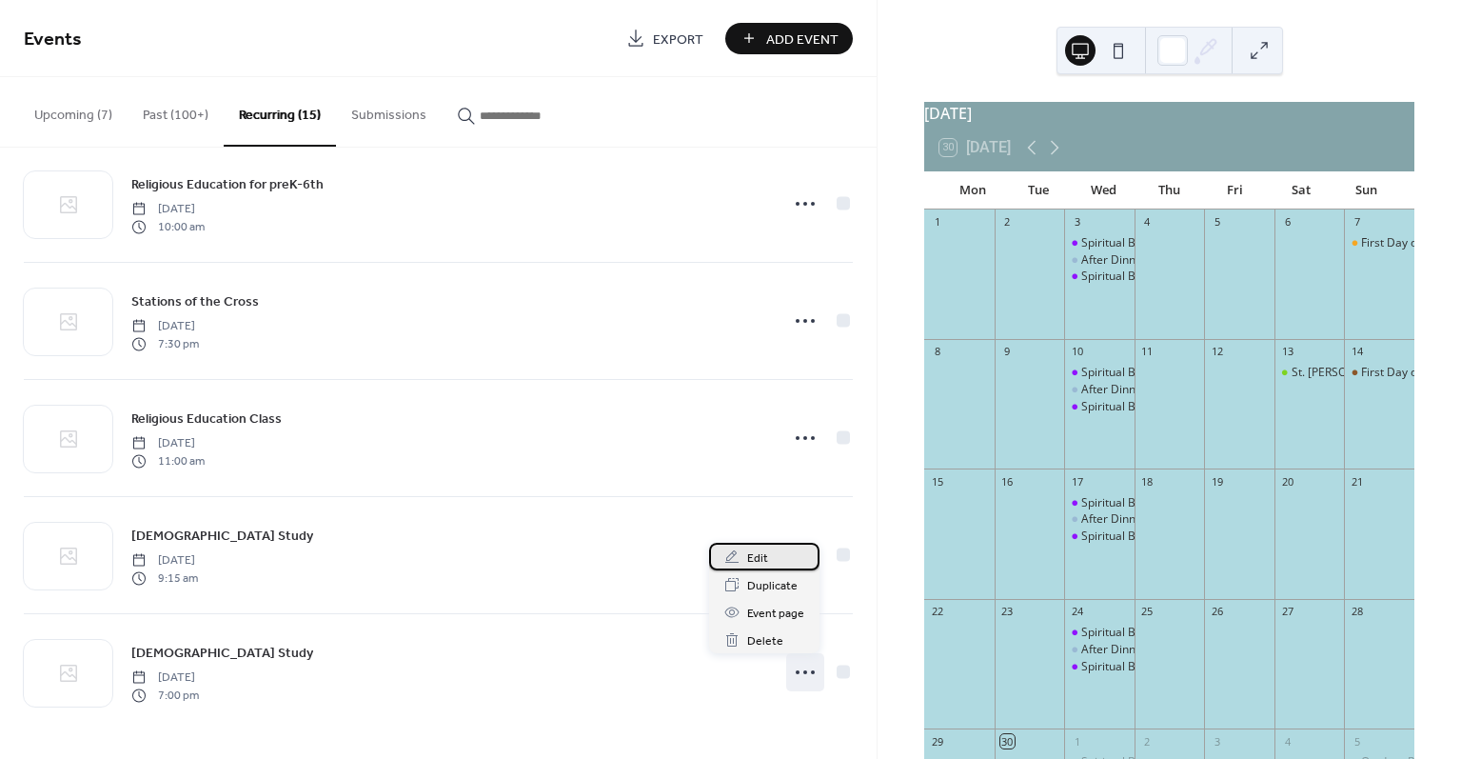
click at [758, 562] on span "Edit" at bounding box center [757, 558] width 21 height 20
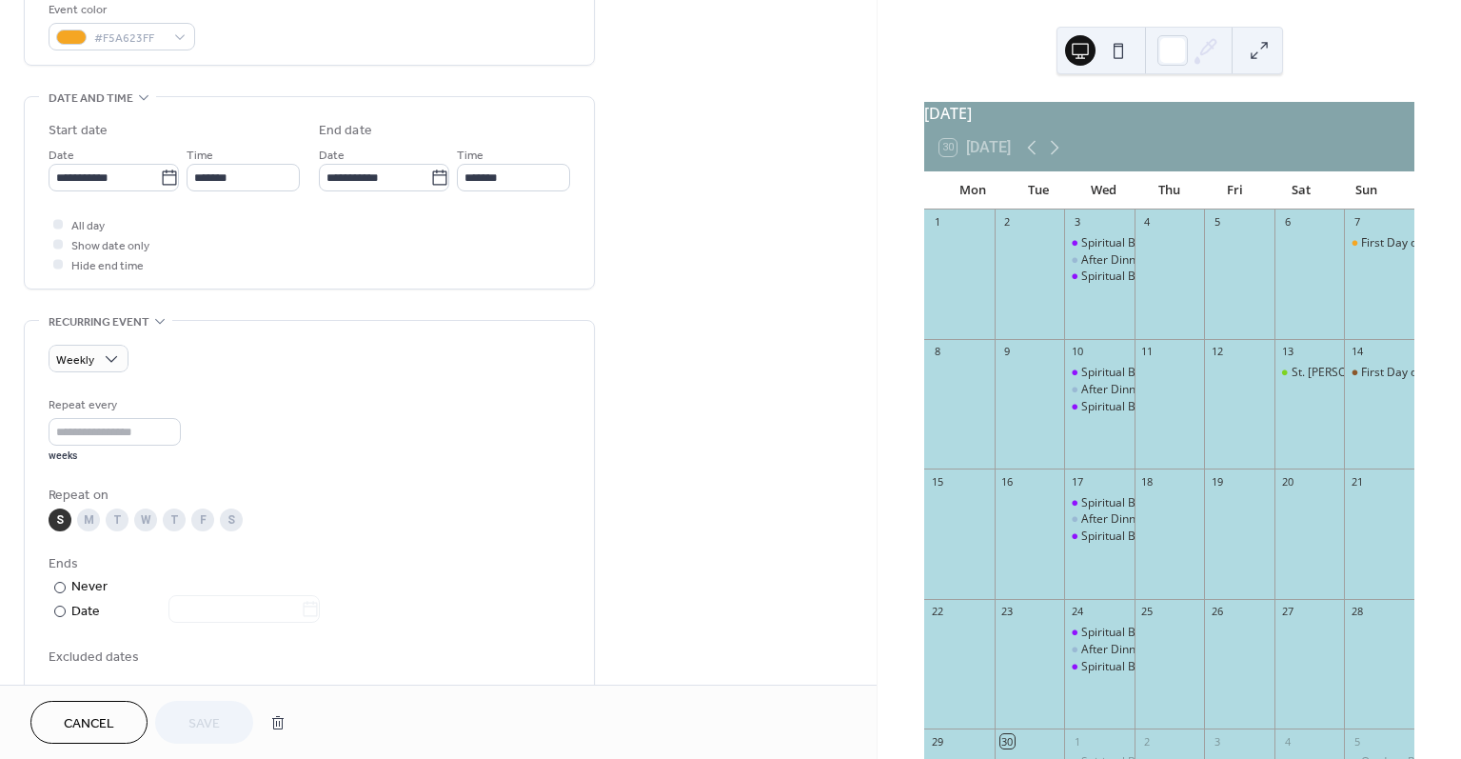
scroll to position [524, 0]
click at [90, 522] on div "M" at bounding box center [88, 518] width 23 height 23
click at [63, 522] on div "S" at bounding box center [60, 518] width 23 height 23
click at [196, 722] on span "Save" at bounding box center [203, 724] width 31 height 20
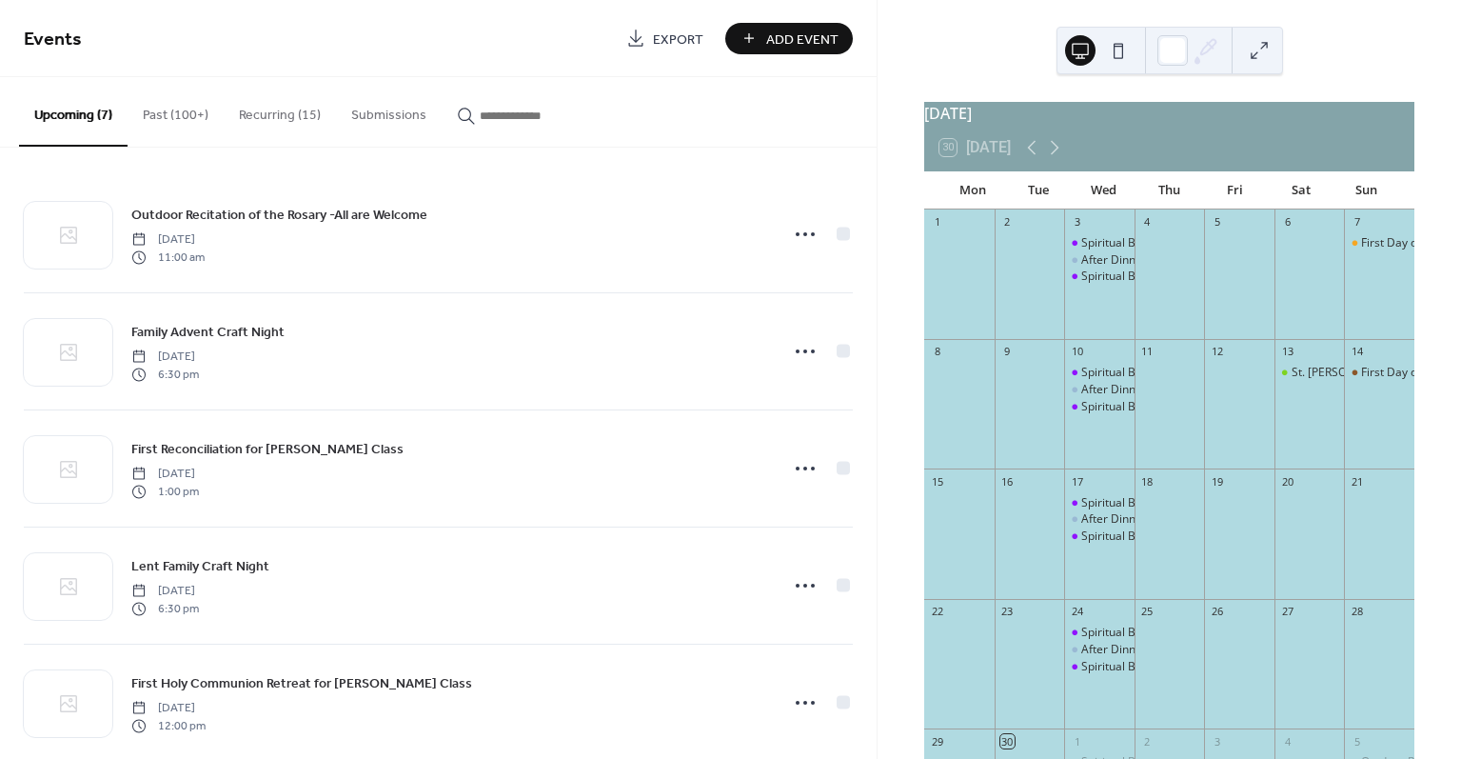
click at [281, 122] on button "Recurring (15)" at bounding box center [280, 111] width 112 height 68
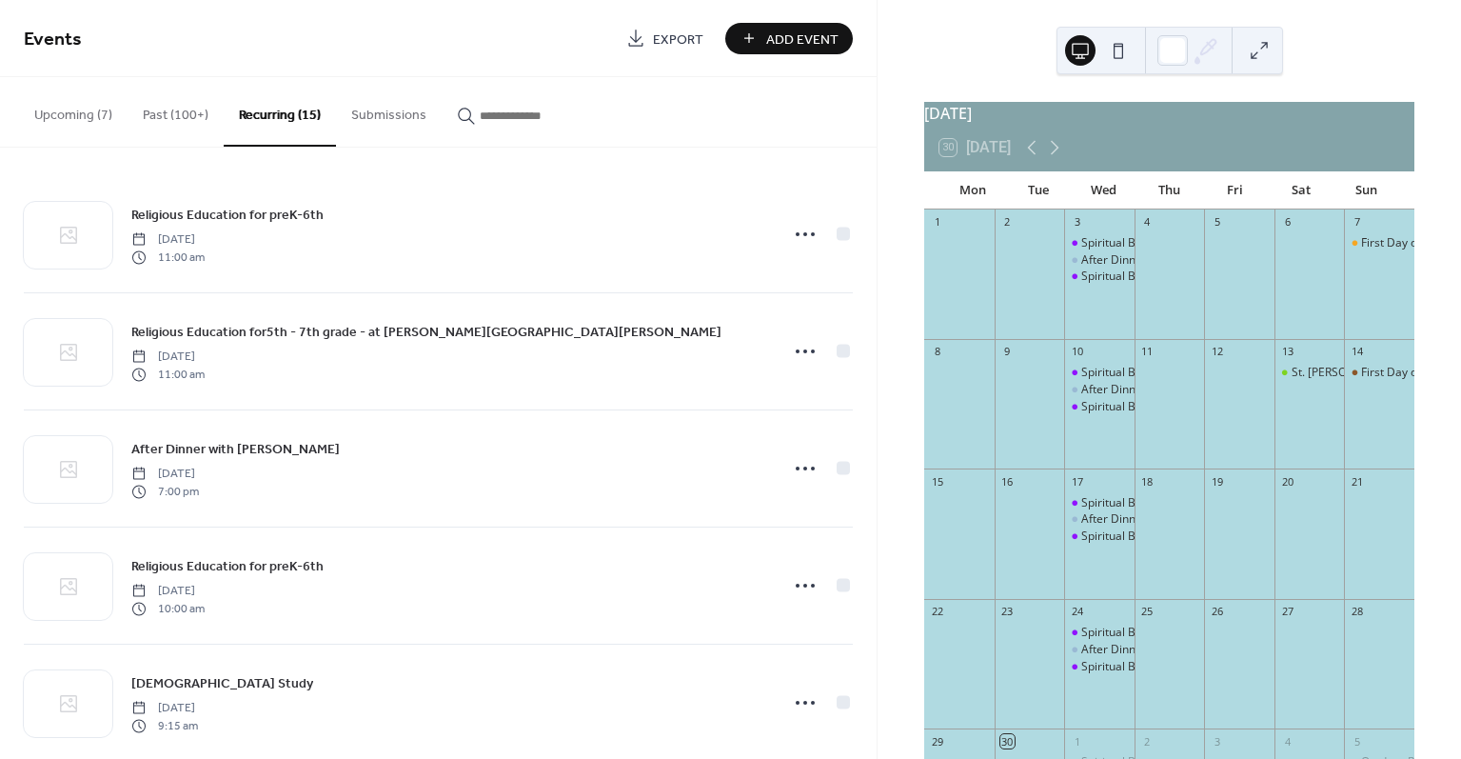
click at [281, 122] on button "Recurring (15)" at bounding box center [280, 111] width 112 height 69
click at [1263, 38] on button at bounding box center [1259, 50] width 30 height 30
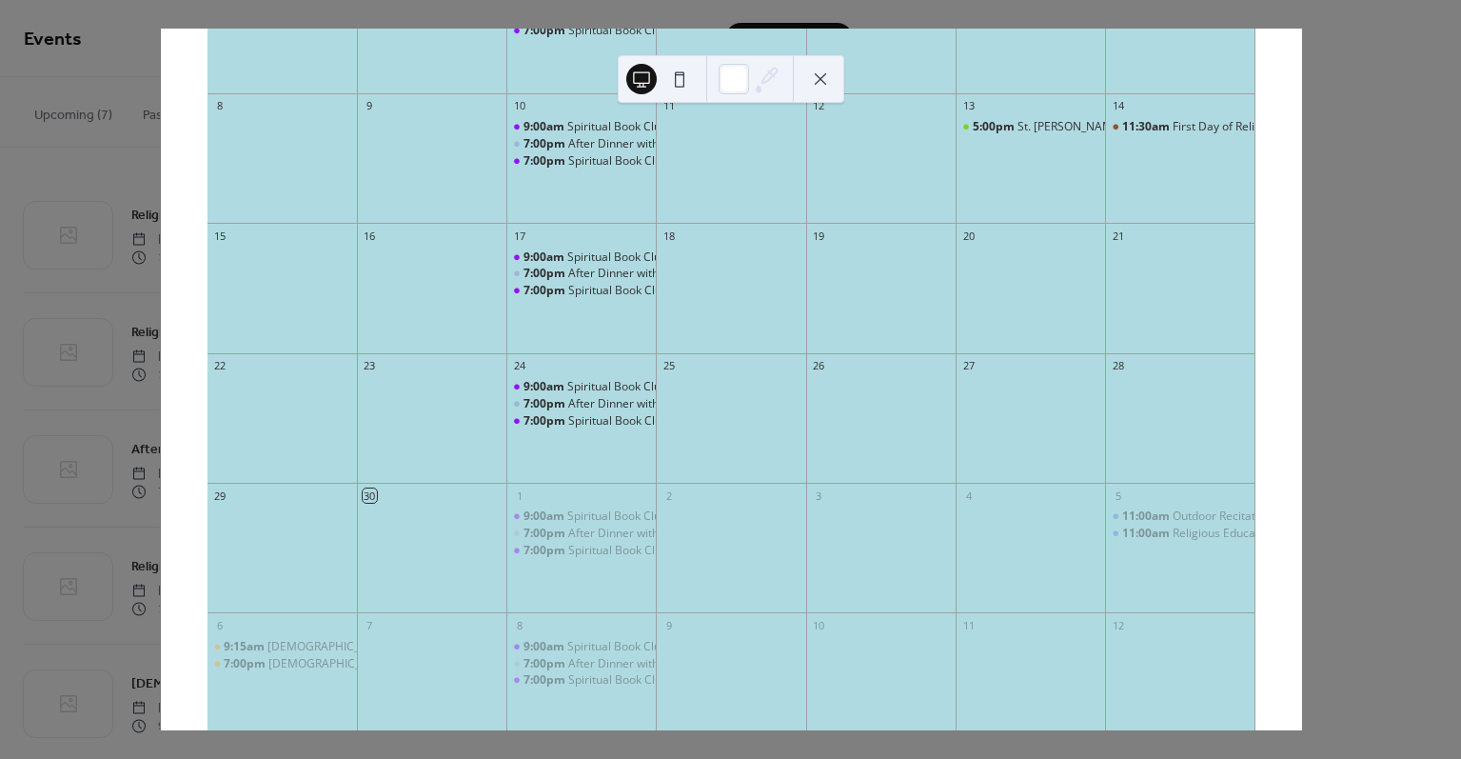
scroll to position [252, 0]
